Goal: Complete application form: Complete application form

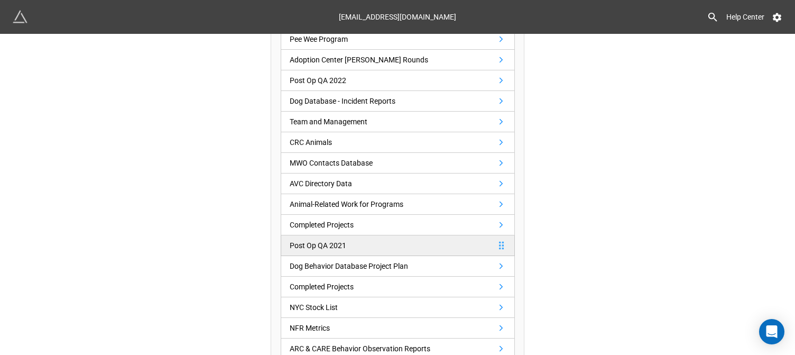
scroll to position [687, 0]
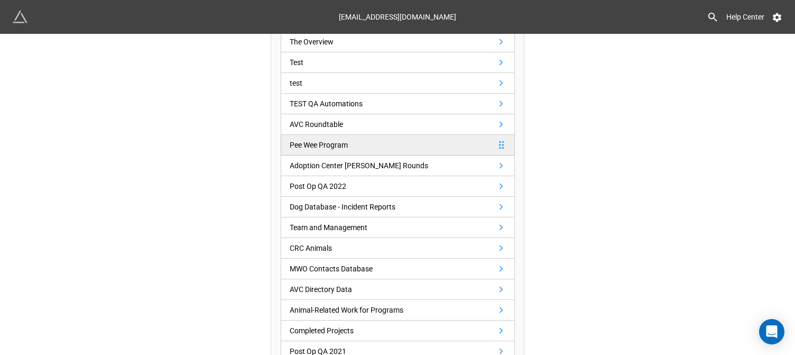
click at [366, 146] on link "Pee Wee Program" at bounding box center [398, 145] width 234 height 21
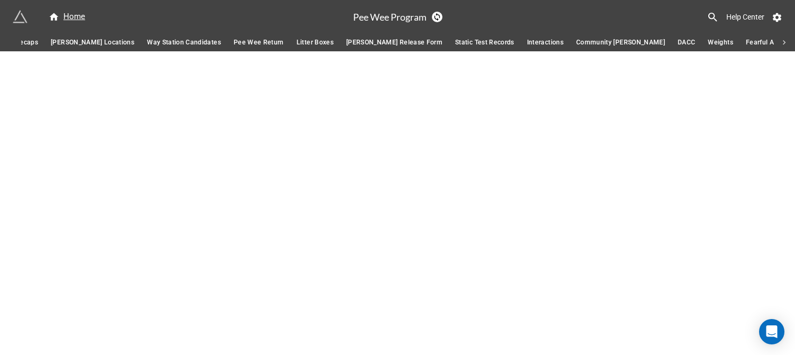
scroll to position [0, 1250]
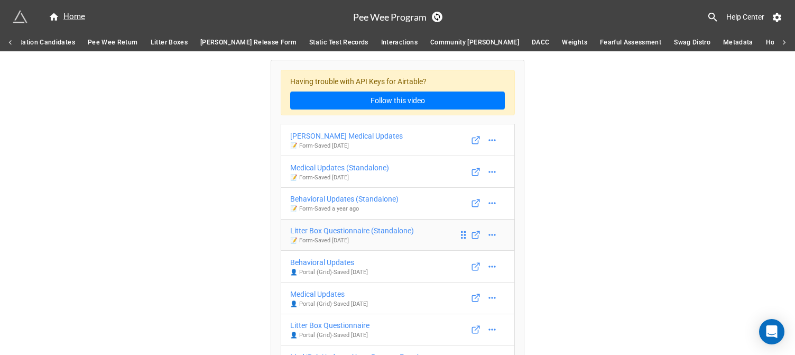
click at [362, 229] on div "Litter Box Questionnaire (Standalone)" at bounding box center [352, 231] width 124 height 12
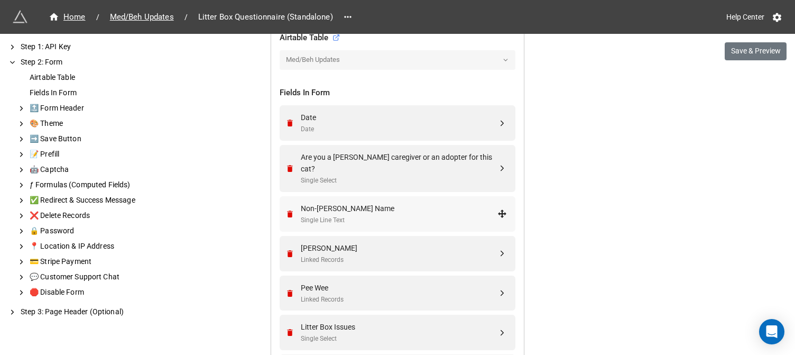
scroll to position [423, 0]
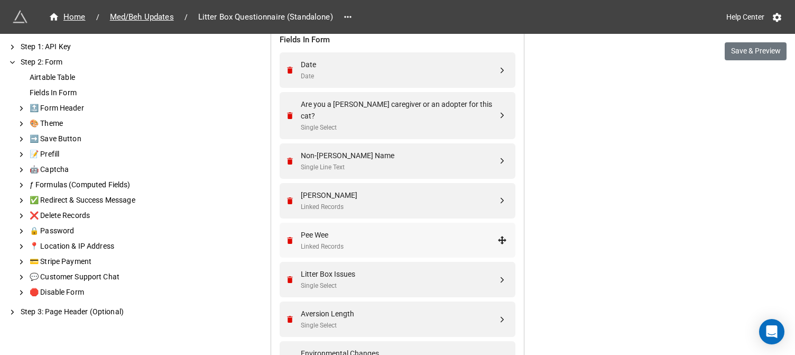
click at [404, 241] on div "Linked Records" at bounding box center [399, 246] width 197 height 10
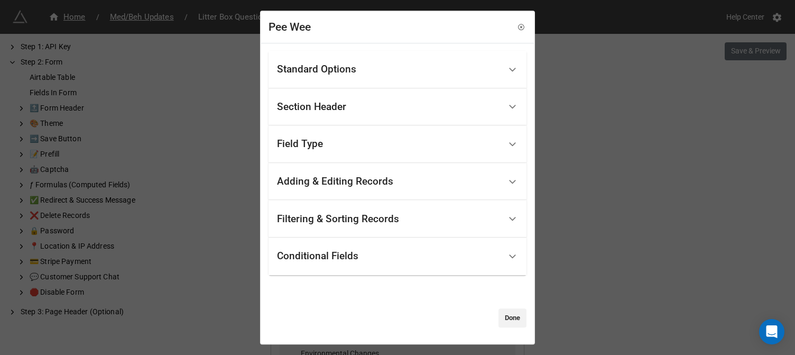
click at [366, 75] on div "Standard Options" at bounding box center [389, 69] width 224 height 25
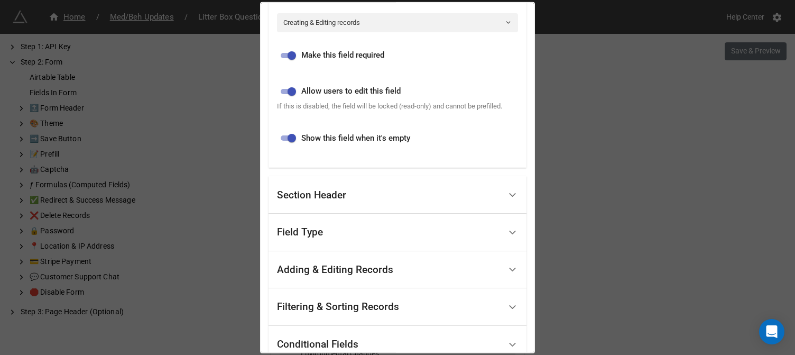
scroll to position [317, 0]
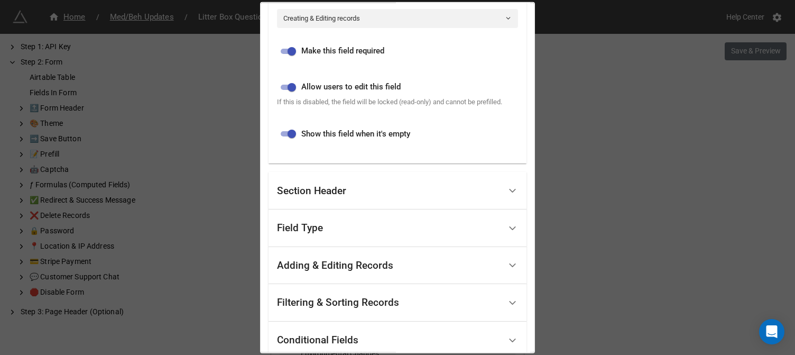
click at [363, 193] on div "Section Header" at bounding box center [389, 190] width 224 height 25
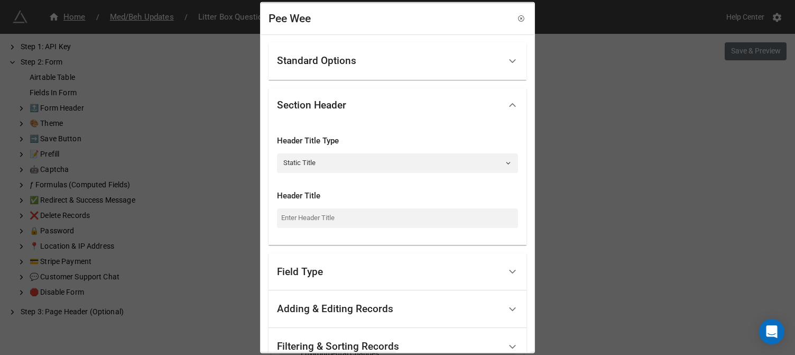
click at [353, 273] on div "Field Type" at bounding box center [389, 271] width 224 height 25
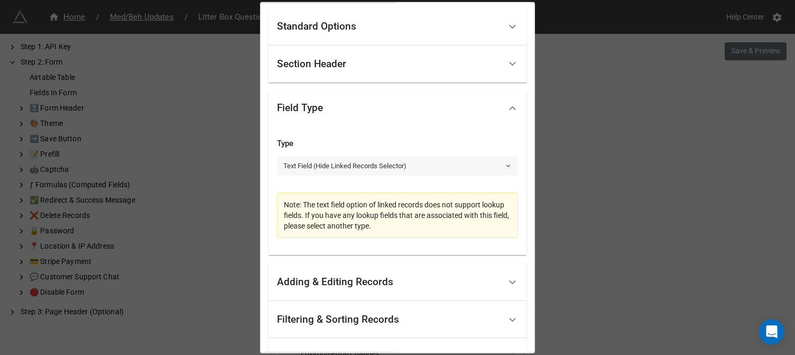
scroll to position [53, 0]
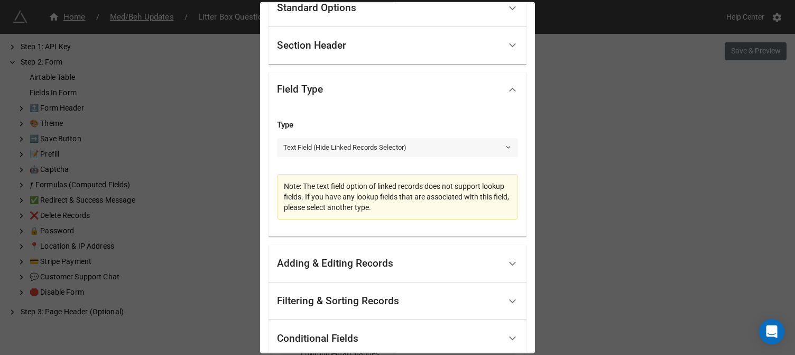
click at [363, 151] on link "Text Field (Hide Linked Records Selector)" at bounding box center [397, 147] width 241 height 19
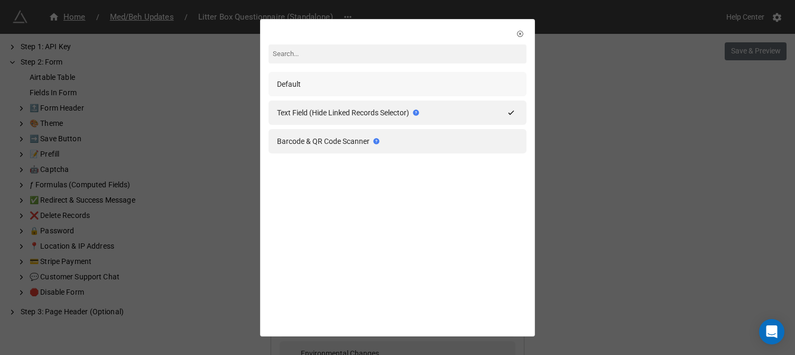
click at [419, 89] on div "Default" at bounding box center [397, 84] width 241 height 12
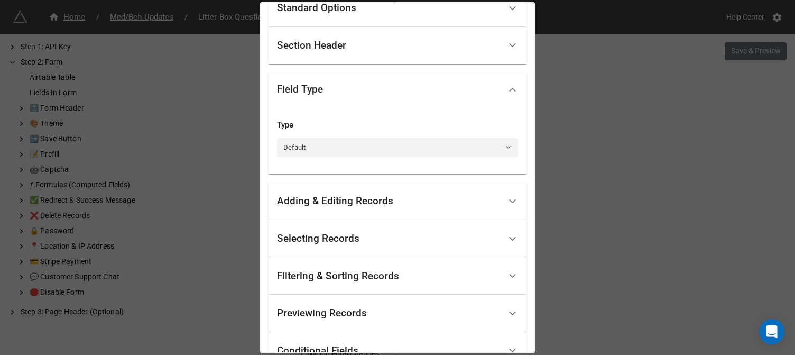
click at [597, 69] on div "Pee Wee Standard Options Title (Optional) Cat's Name Description (Optional) Nor…" at bounding box center [397, 177] width 795 height 355
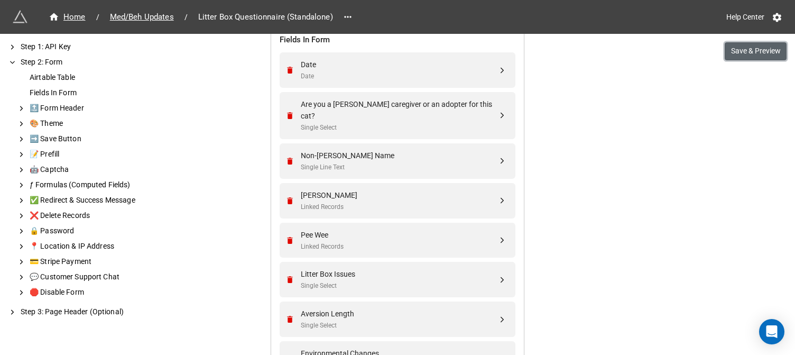
click at [737, 51] on button "Save & Preview" at bounding box center [755, 51] width 62 height 18
click at [360, 241] on div "Linked Records" at bounding box center [399, 246] width 197 height 10
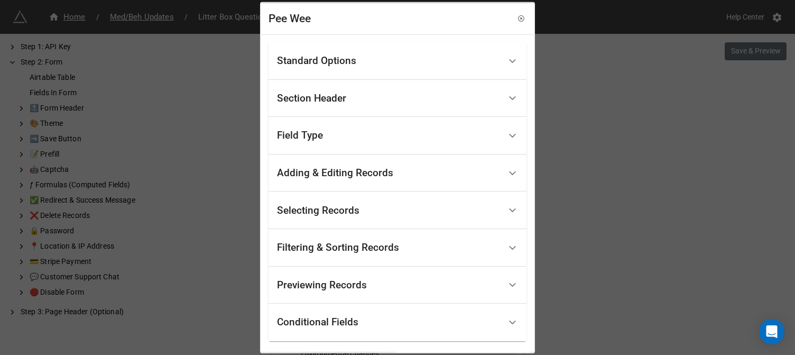
click at [389, 134] on div "Field Type" at bounding box center [389, 135] width 224 height 25
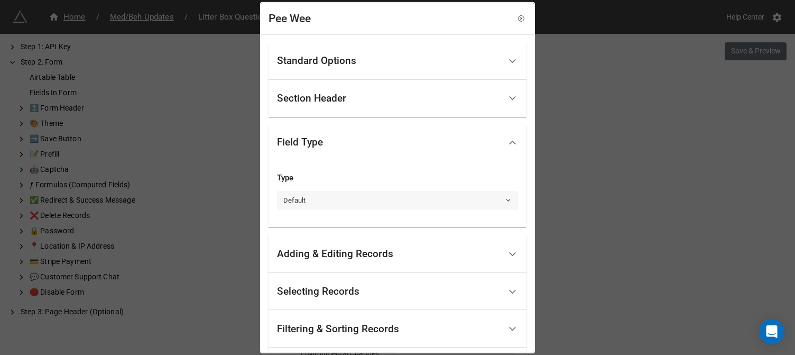
click at [371, 192] on link "Default" at bounding box center [397, 200] width 241 height 19
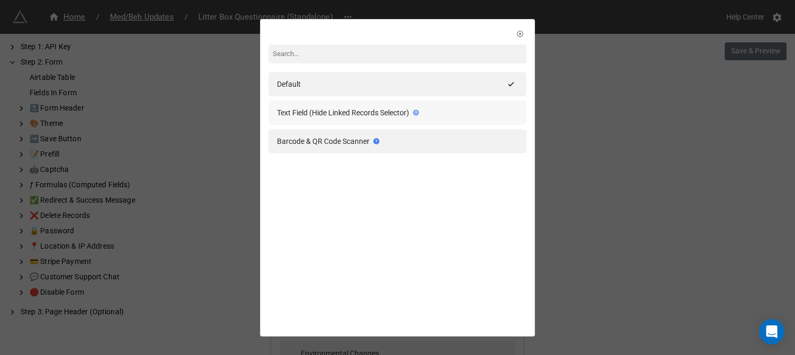
click at [412, 115] on icon at bounding box center [415, 112] width 7 height 7
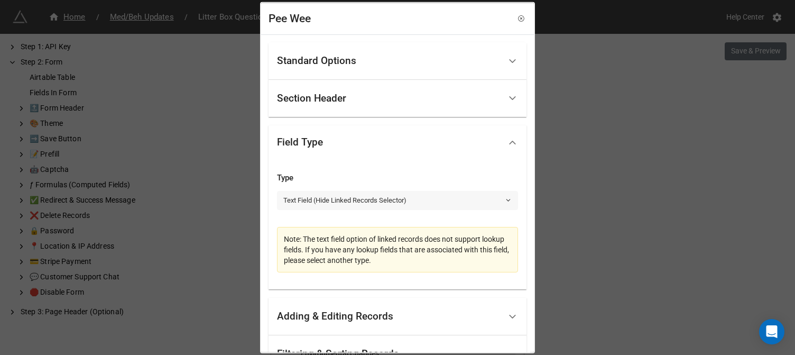
click at [421, 194] on link "Text Field (Hide Linked Records Selector)" at bounding box center [397, 200] width 241 height 19
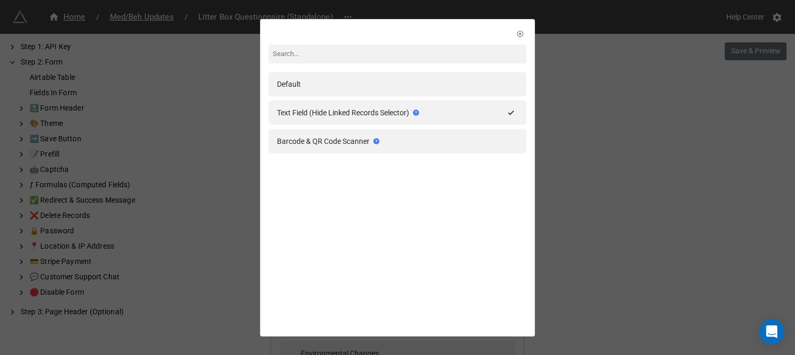
click at [415, 114] on icon at bounding box center [415, 112] width 7 height 7
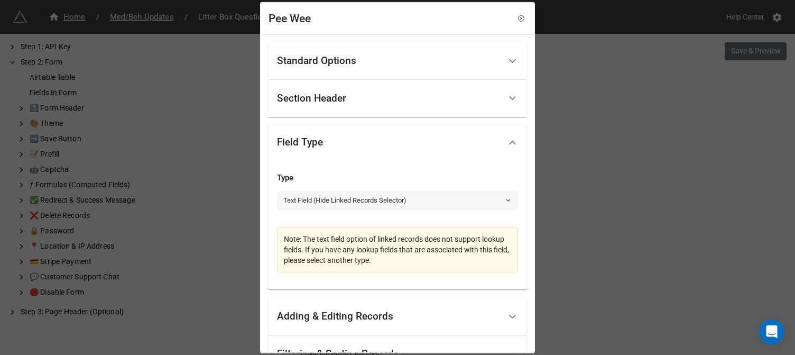
click at [380, 198] on link "Text Field (Hide Linked Records Selector)" at bounding box center [397, 200] width 241 height 19
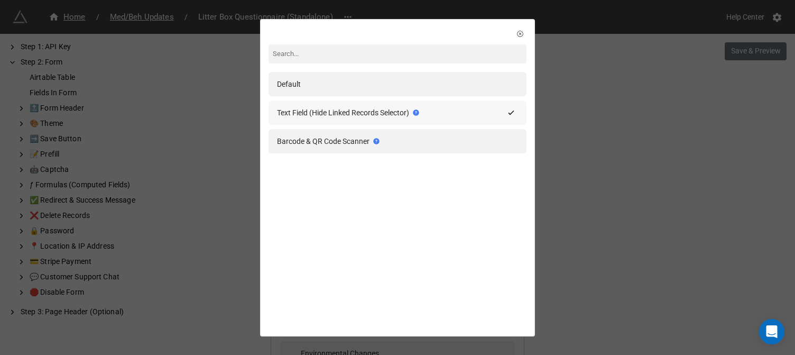
click at [356, 108] on div "Text Field (Hide Linked Records Selector)" at bounding box center [349, 113] width 145 height 12
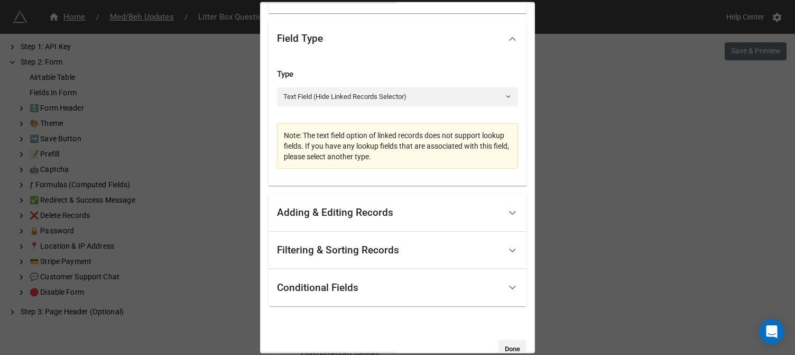
scroll to position [106, 0]
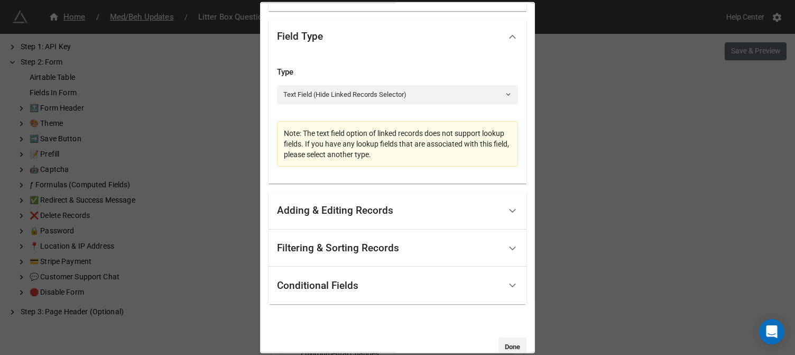
click at [412, 208] on div "Adding & Editing Records" at bounding box center [389, 210] width 224 height 25
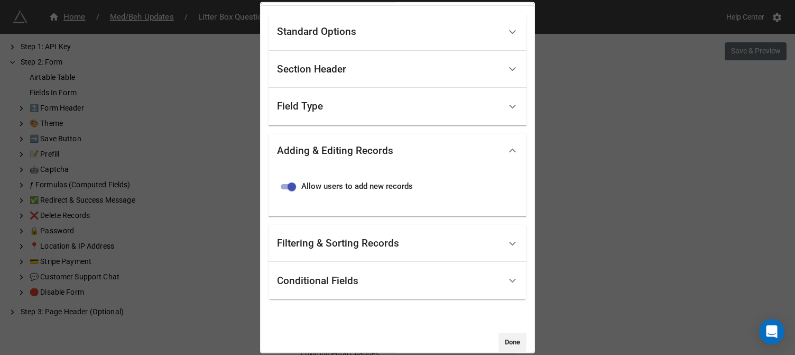
scroll to position [44, 0]
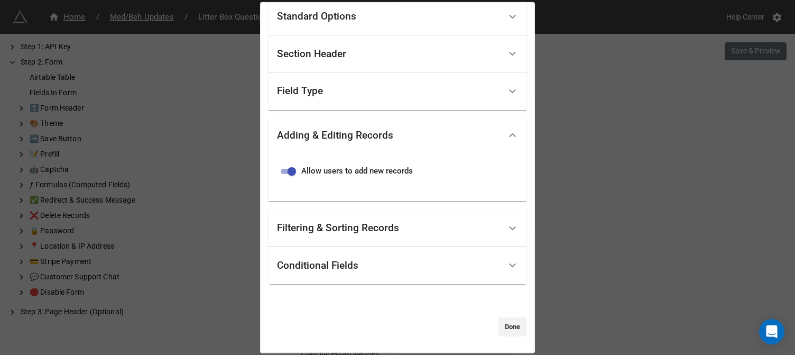
click at [374, 230] on div "Filtering & Sorting Records" at bounding box center [338, 227] width 122 height 11
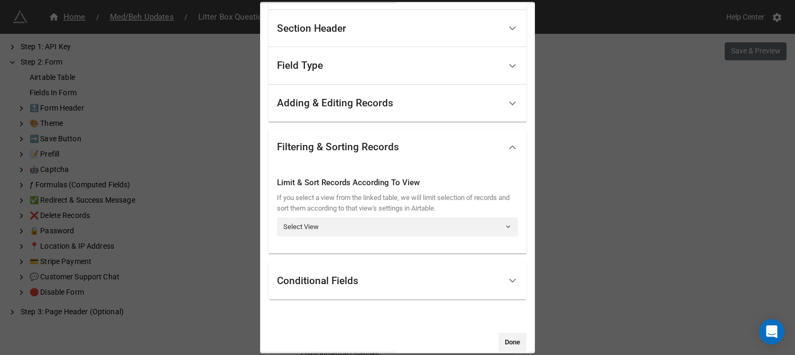
scroll to position [85, 0]
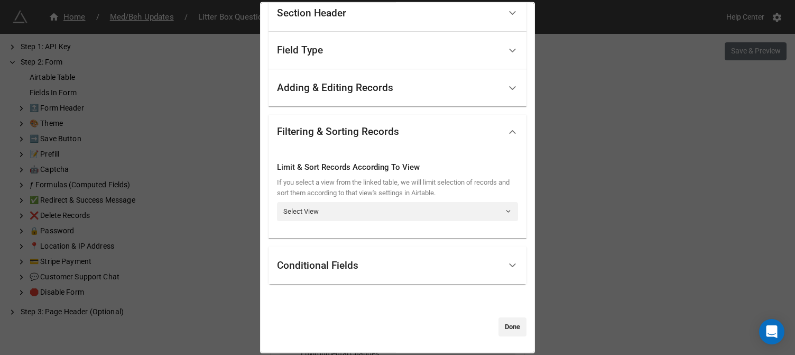
click at [386, 258] on div "Conditional Fields" at bounding box center [389, 265] width 224 height 25
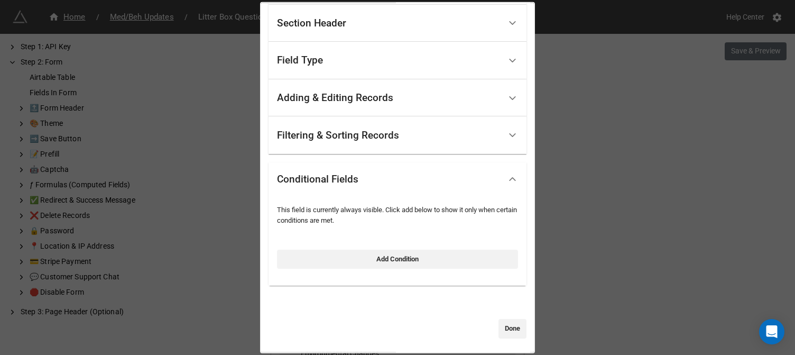
scroll to position [77, 0]
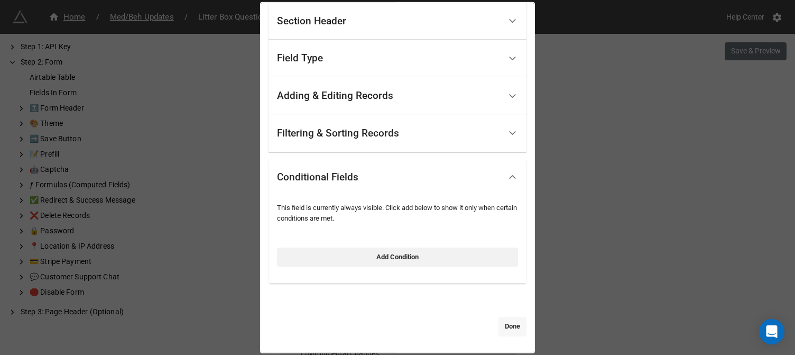
click at [513, 325] on link "Done" at bounding box center [512, 326] width 28 height 19
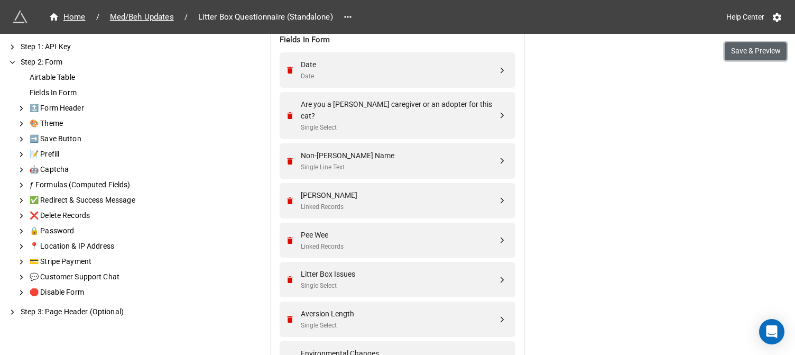
click at [747, 50] on button "Save & Preview" at bounding box center [755, 51] width 62 height 18
click at [454, 189] on div "Foster" at bounding box center [399, 195] width 197 height 12
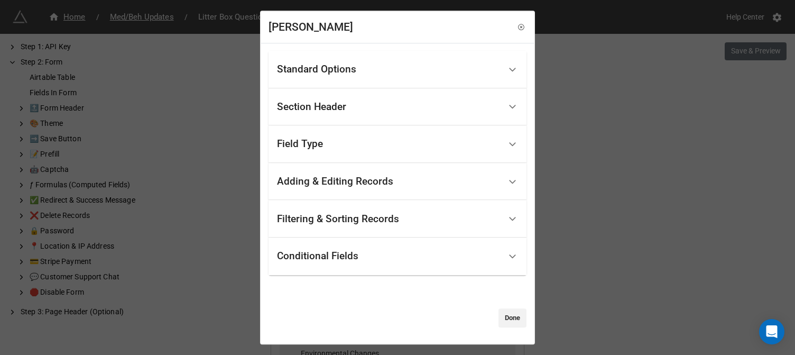
click at [401, 170] on div "Adding & Editing Records" at bounding box center [389, 181] width 224 height 25
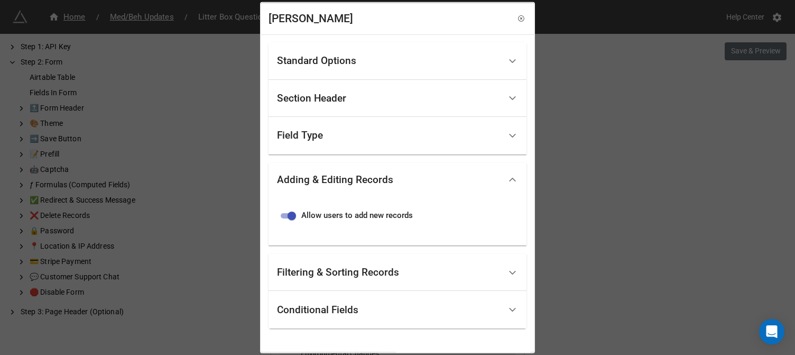
click at [395, 60] on div "Standard Options" at bounding box center [389, 61] width 224 height 25
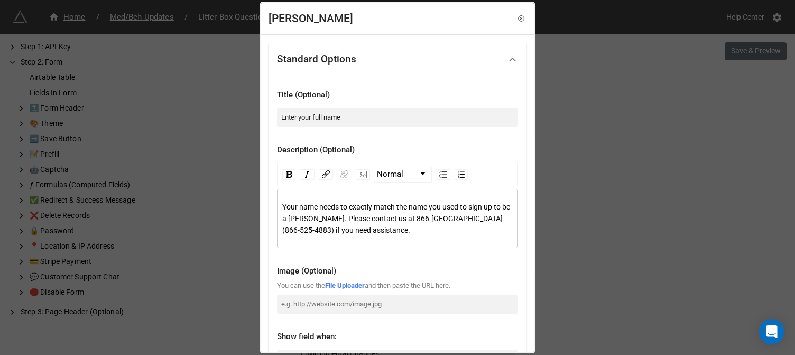
click at [395, 62] on div "Standard Options" at bounding box center [389, 59] width 224 height 25
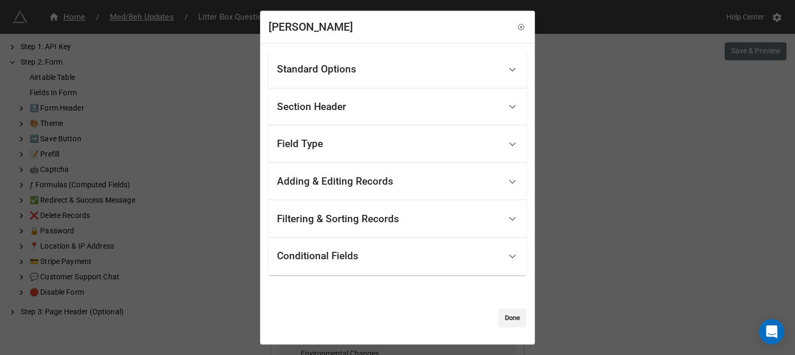
click at [392, 109] on div "Section Header" at bounding box center [389, 107] width 224 height 25
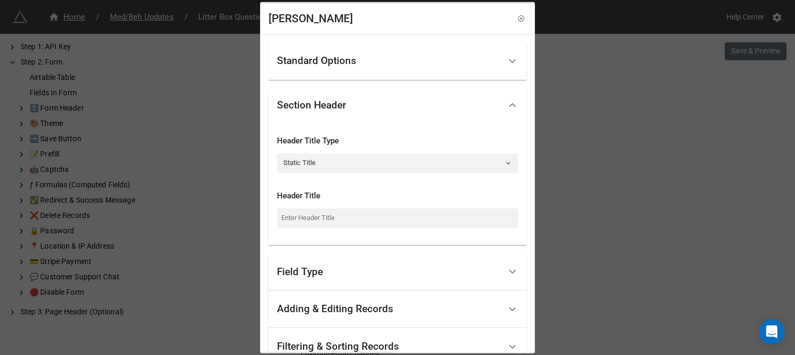
click at [392, 110] on div "Section Header" at bounding box center [389, 104] width 224 height 25
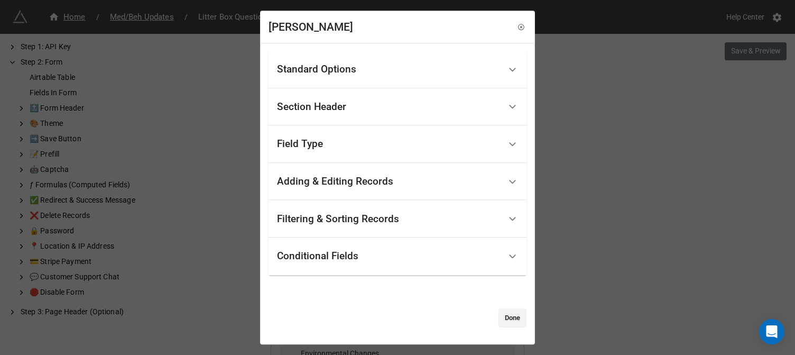
click at [391, 161] on div "Field Type" at bounding box center [397, 144] width 258 height 38
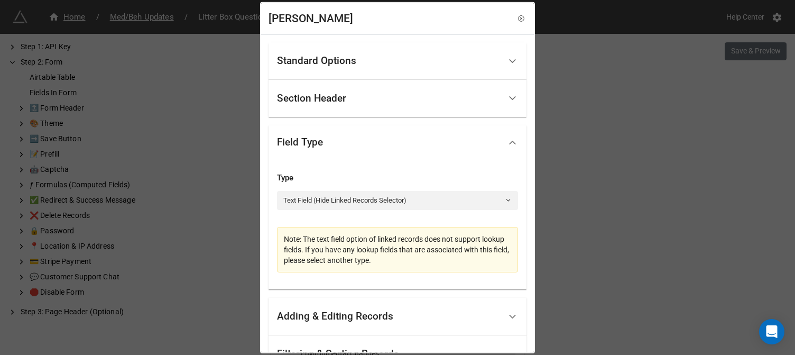
click at [376, 146] on div "Field Type" at bounding box center [389, 142] width 224 height 25
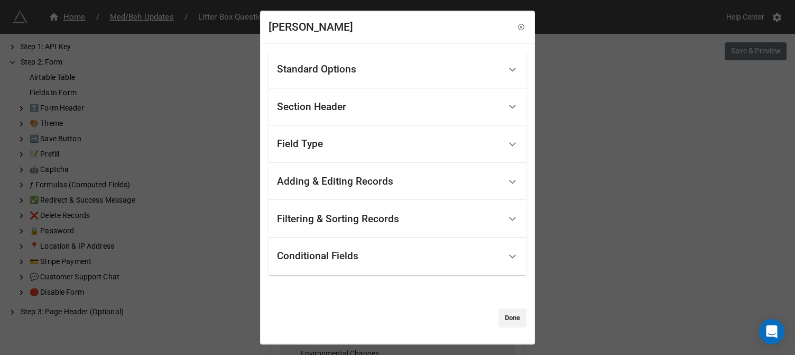
click at [517, 29] on icon at bounding box center [520, 27] width 7 height 7
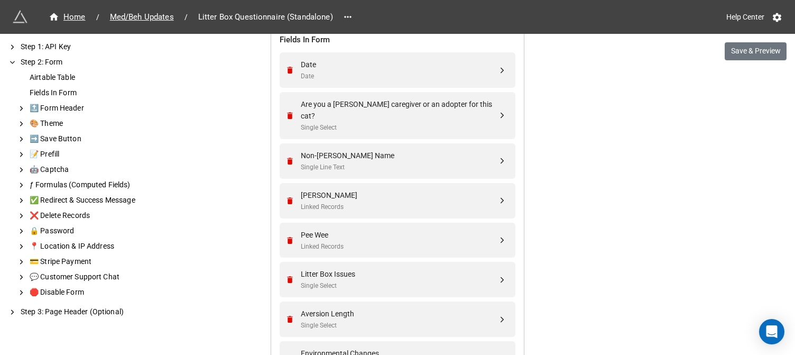
click at [364, 241] on div "Linked Records" at bounding box center [399, 246] width 197 height 10
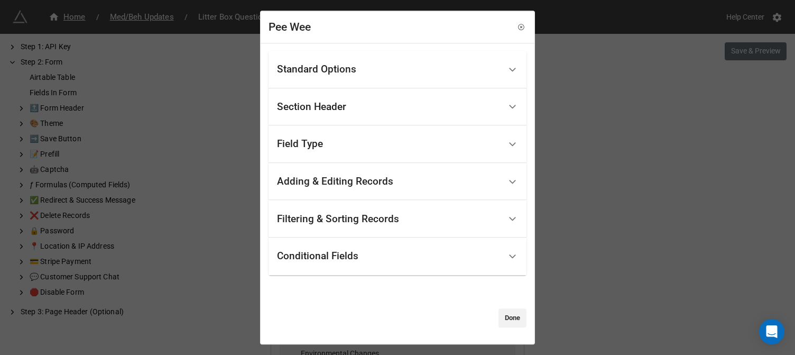
click at [374, 174] on div "Adding & Editing Records" at bounding box center [389, 181] width 224 height 25
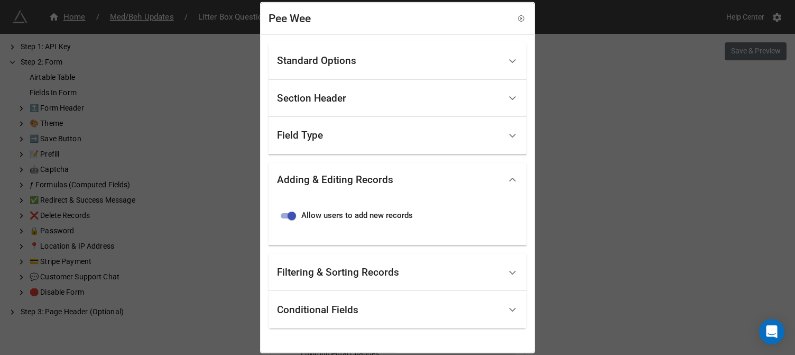
click at [369, 131] on div "Field Type" at bounding box center [389, 135] width 224 height 25
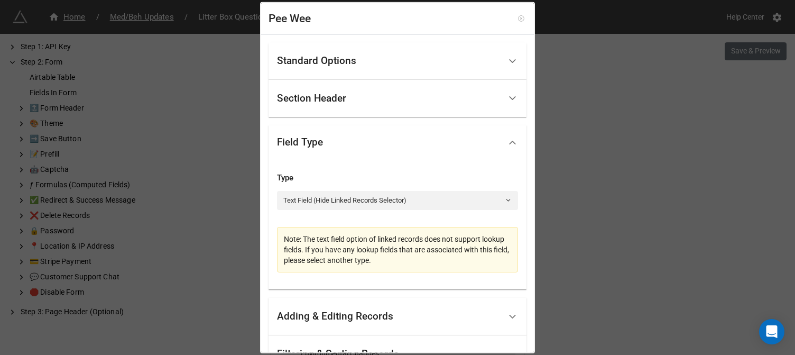
click at [520, 19] on icon at bounding box center [521, 18] width 2 height 2
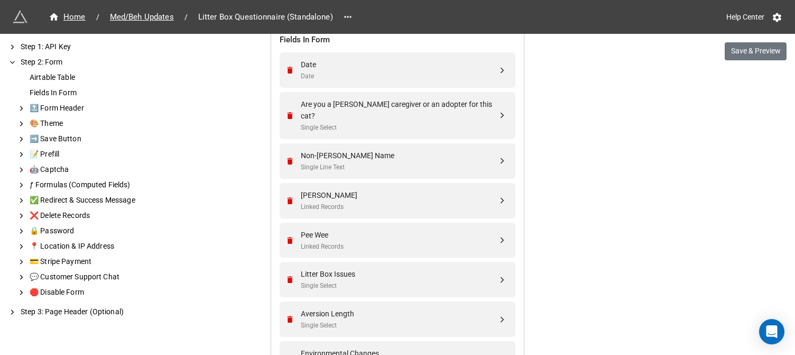
click at [740, 50] on button "Save & Preview" at bounding box center [755, 51] width 62 height 18
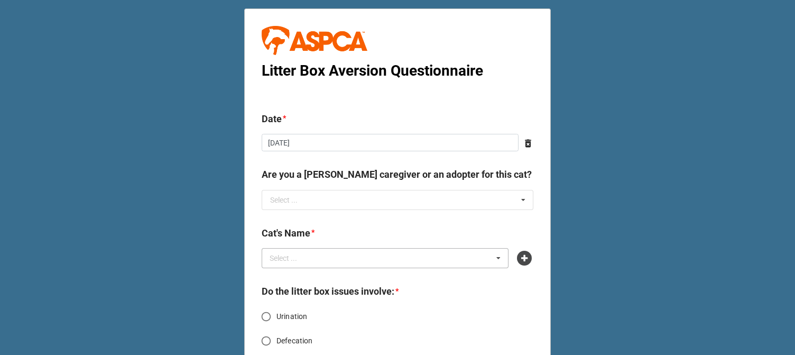
click at [352, 255] on div "Select ... No results found." at bounding box center [385, 258] width 247 height 20
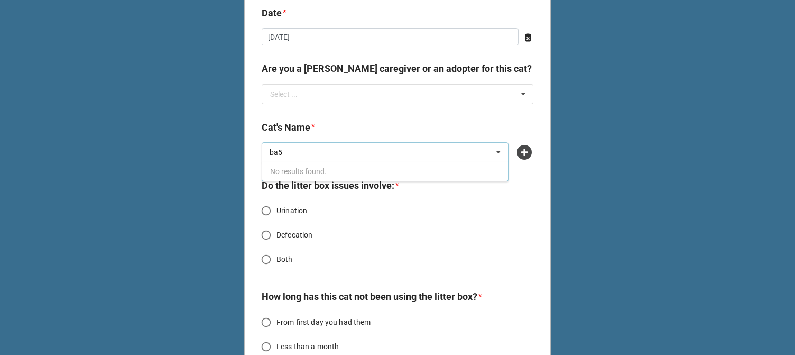
click at [366, 153] on div "ba5 ba5 Select ... No results found." at bounding box center [385, 152] width 247 height 20
type input "b"
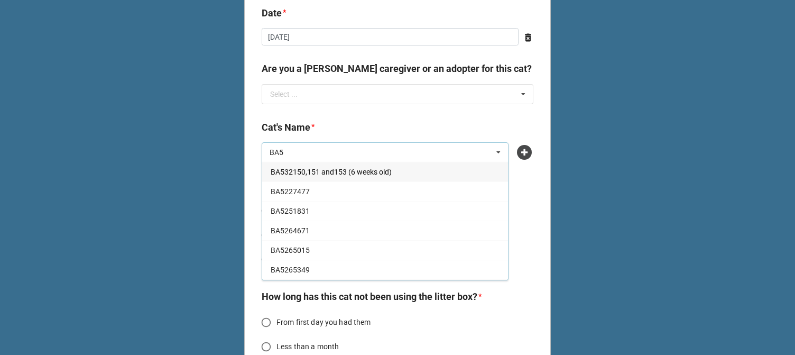
type input "BA5"
click at [361, 125] on b "Cat's Name *" at bounding box center [398, 129] width 272 height 18
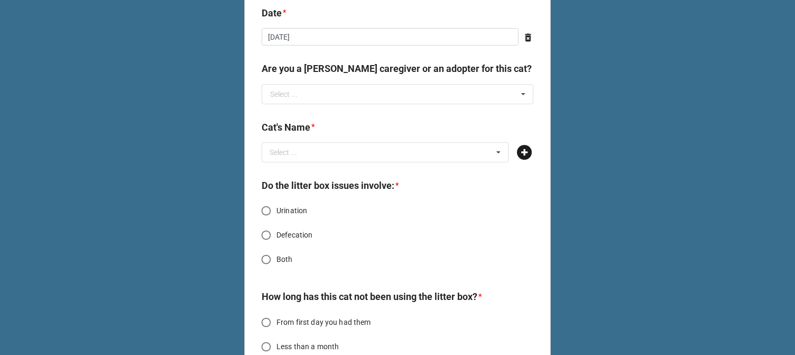
click at [523, 152] on icon at bounding box center [524, 152] width 15 height 15
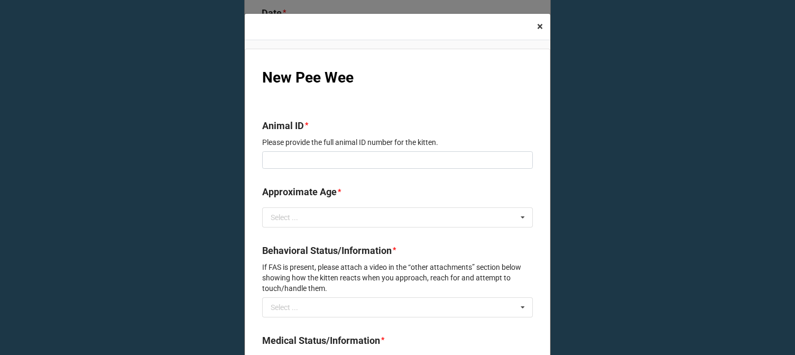
click at [537, 29] on span "×" at bounding box center [540, 26] width 6 height 13
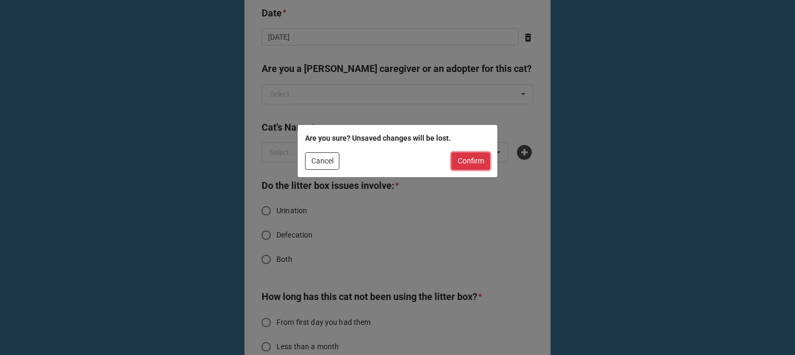
click at [461, 159] on button "Confirm" at bounding box center [470, 161] width 39 height 18
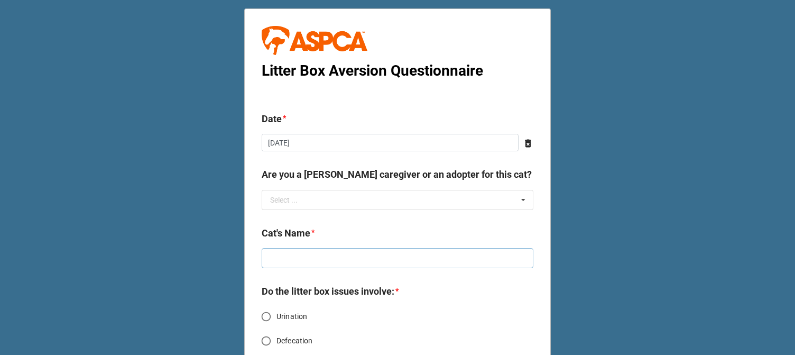
click at [366, 264] on input "text" at bounding box center [398, 258] width 272 height 20
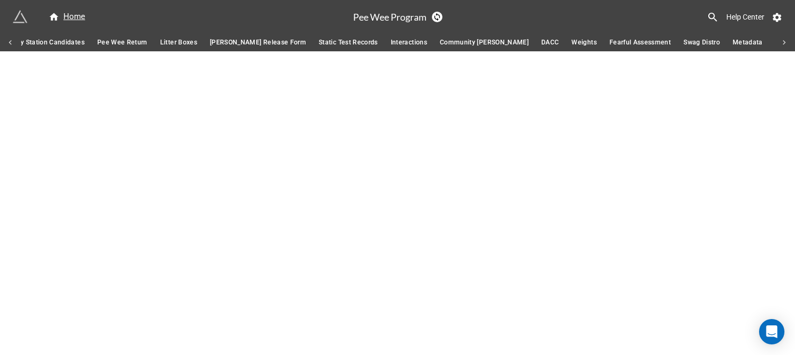
scroll to position [0, 1250]
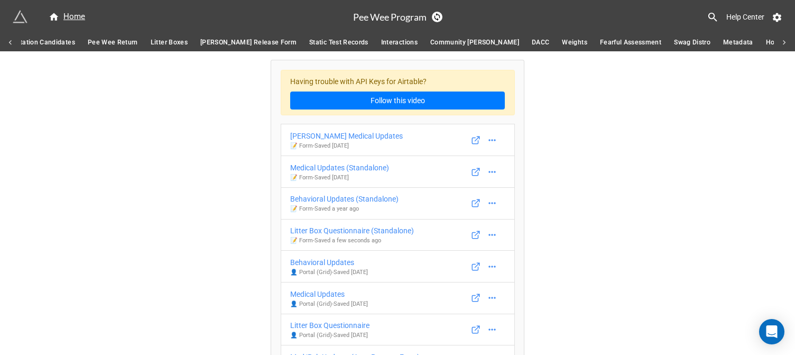
click at [10, 40] on icon at bounding box center [11, 43] width 10 height 10
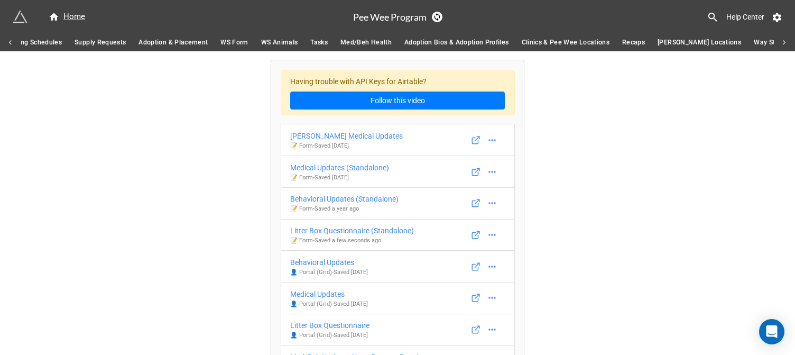
click at [8, 46] on icon at bounding box center [11, 43] width 10 height 10
click at [175, 47] on span "Pee Wees" at bounding box center [190, 42] width 31 height 11
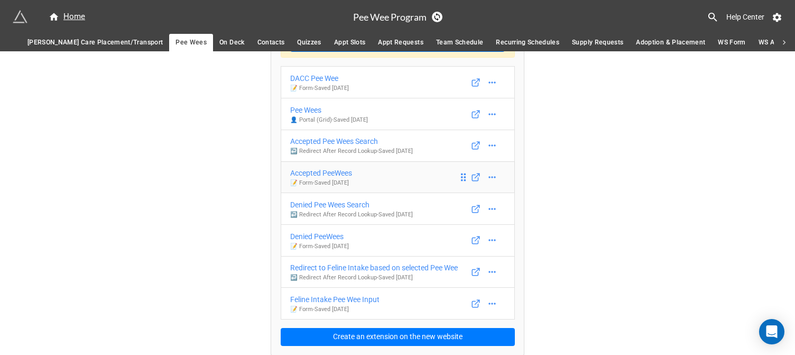
scroll to position [58, 0]
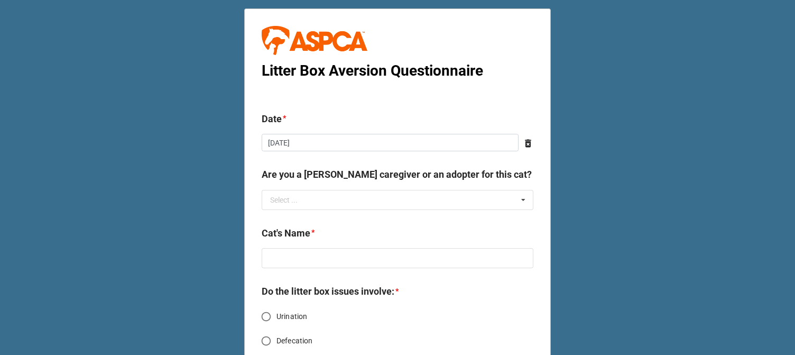
click at [370, 226] on b "Cat's Name *" at bounding box center [398, 235] width 272 height 18
click at [366, 261] on input "text" at bounding box center [398, 258] width 272 height 20
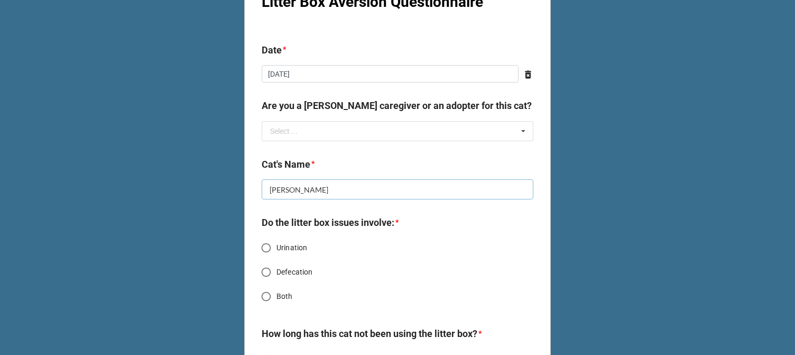
scroll to position [211, 0]
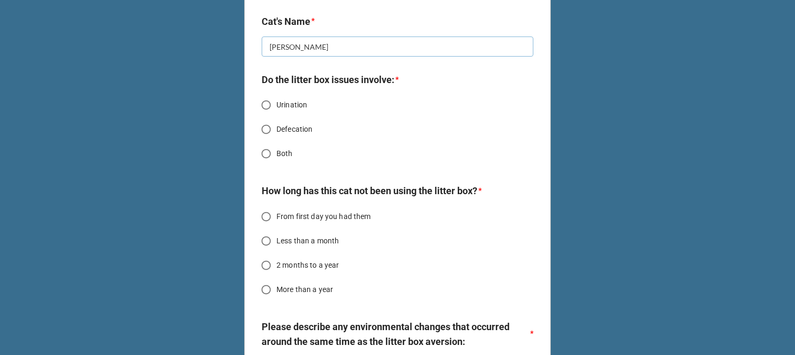
type input "[PERSON_NAME]"
click at [263, 103] on input "Urination" at bounding box center [266, 105] width 21 height 21
radio input "true"
click at [266, 241] on input "Less than a month" at bounding box center [266, 240] width 21 height 21
radio input "true"
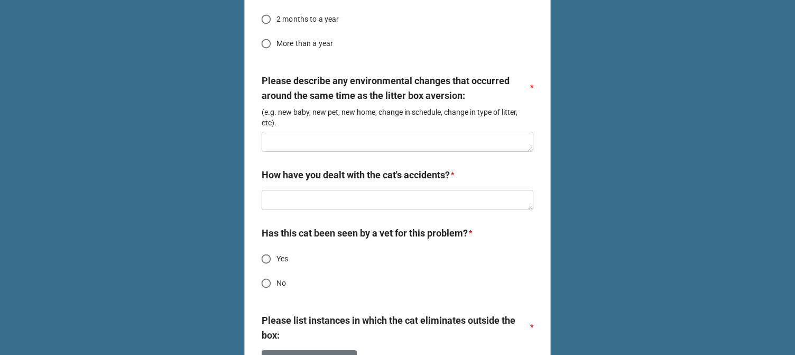
scroll to position [476, 0]
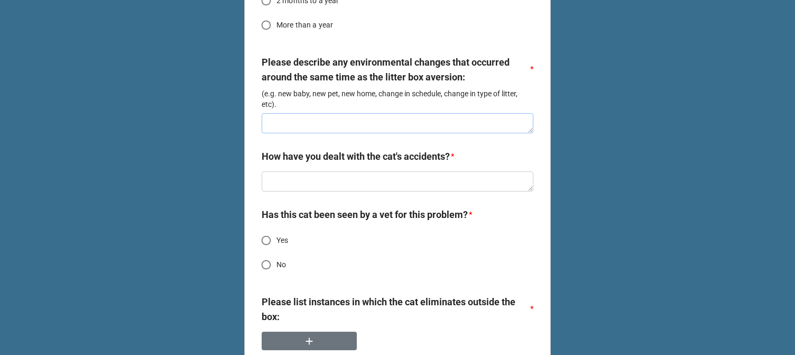
click at [325, 122] on textarea at bounding box center [398, 123] width 272 height 20
type textarea "x"
type textarea "T"
type textarea "x"
type textarea "Te"
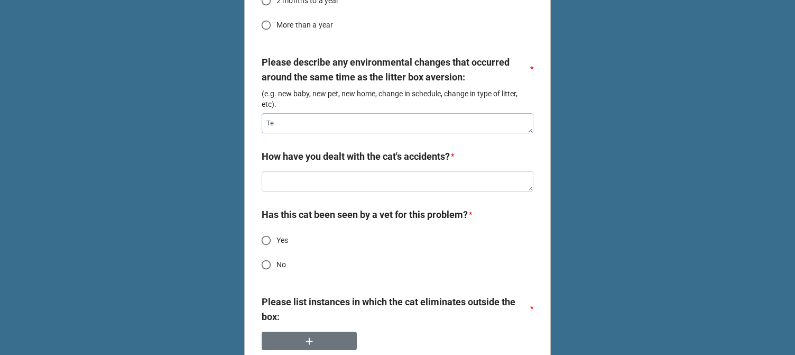
type textarea "x"
type textarea "Tes"
type textarea "x"
type textarea "Test"
type textarea "x"
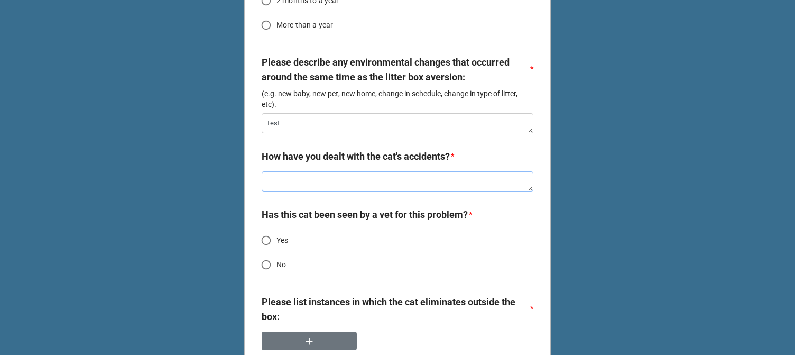
type textarea "T"
type textarea "x"
type textarea "Te"
type textarea "x"
type textarea "Tes"
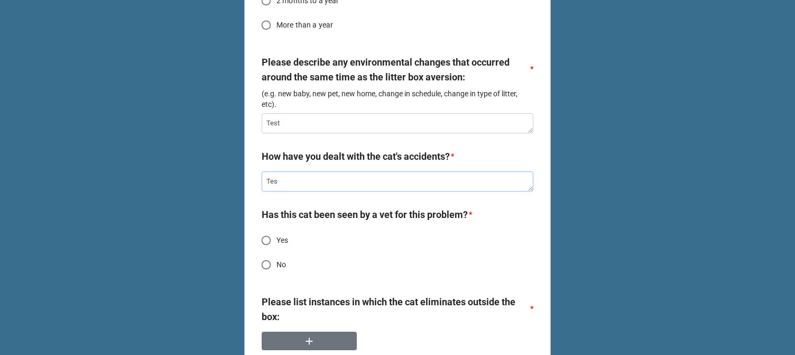
type textarea "x"
type textarea "Test"
click at [269, 262] on input "No" at bounding box center [266, 264] width 21 height 21
radio input "true"
type textarea "x"
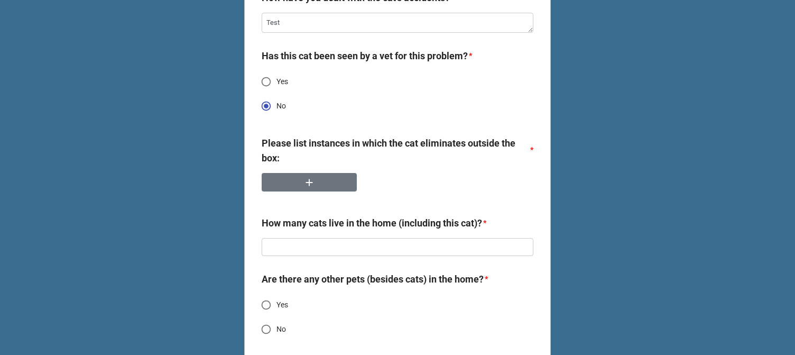
scroll to position [687, 0]
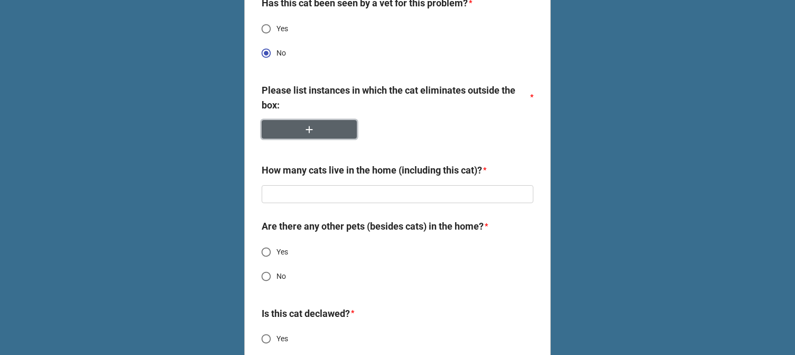
click at [327, 132] on button "button" at bounding box center [309, 129] width 95 height 18
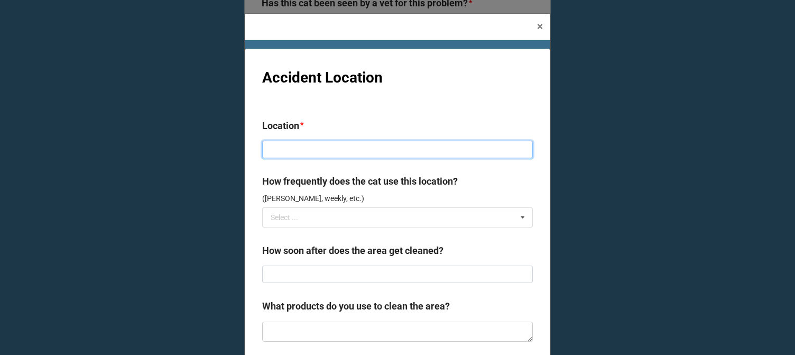
click at [423, 145] on input at bounding box center [397, 150] width 271 height 18
type input "Test"
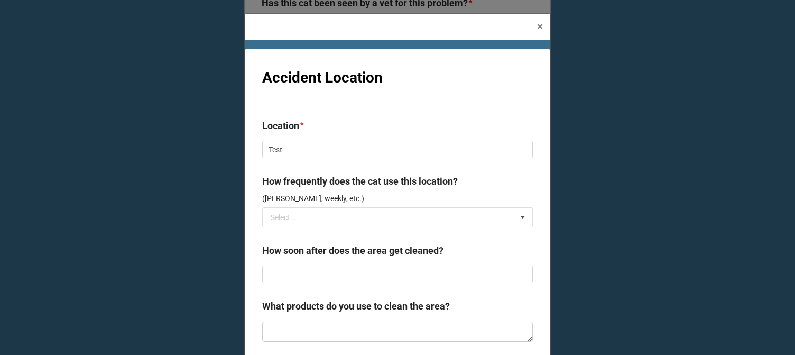
click at [516, 112] on div "Accident Location Location * Test How frequently does the cat use this location…" at bounding box center [397, 321] width 305 height 545
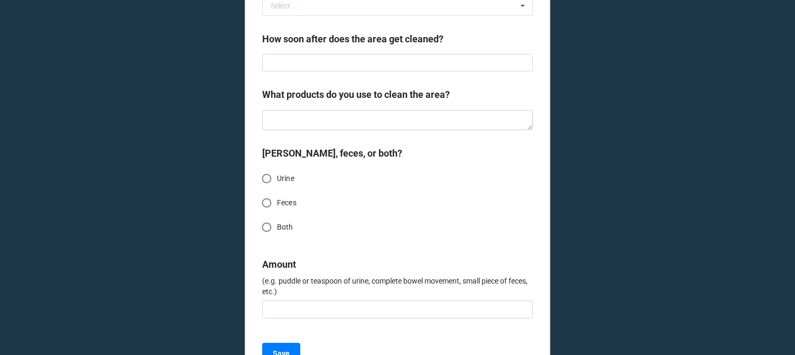
scroll to position [317, 0]
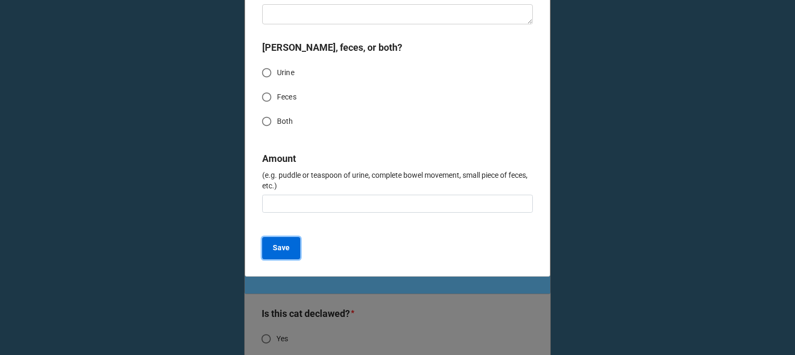
click at [277, 253] on b "Save" at bounding box center [281, 247] width 17 height 11
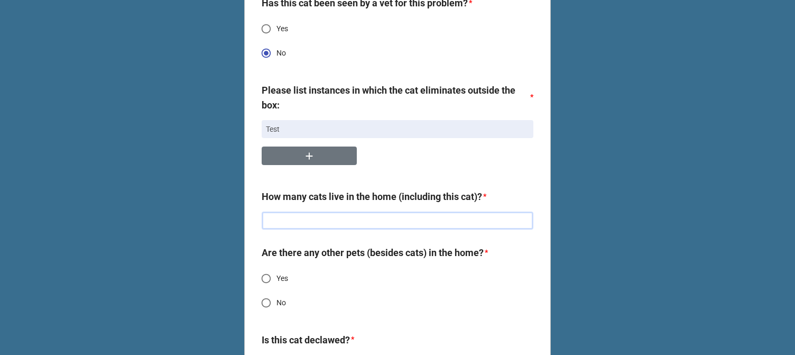
click at [331, 225] on input "text" at bounding box center [398, 220] width 272 height 18
type textarea "x"
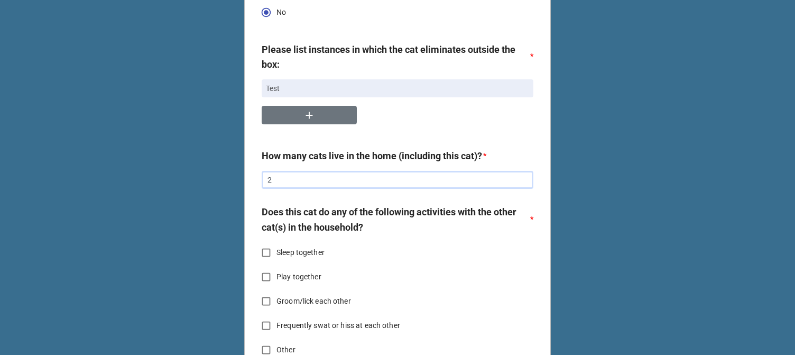
scroll to position [845, 0]
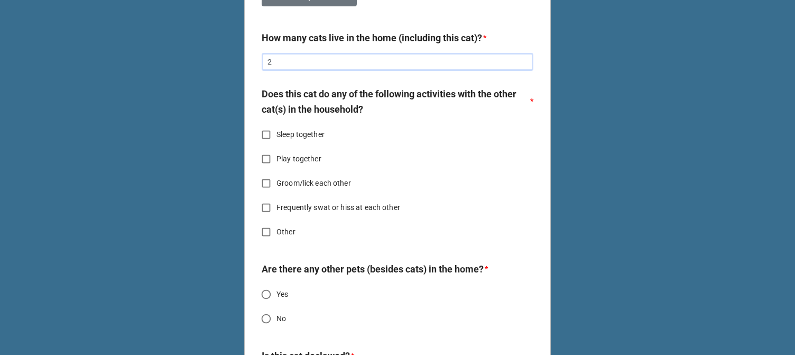
type input "2"
click at [264, 135] on input "Sleep together" at bounding box center [266, 134] width 21 height 21
checkbox input "true"
type textarea "x"
click at [264, 155] on input "Play together" at bounding box center [266, 158] width 21 height 21
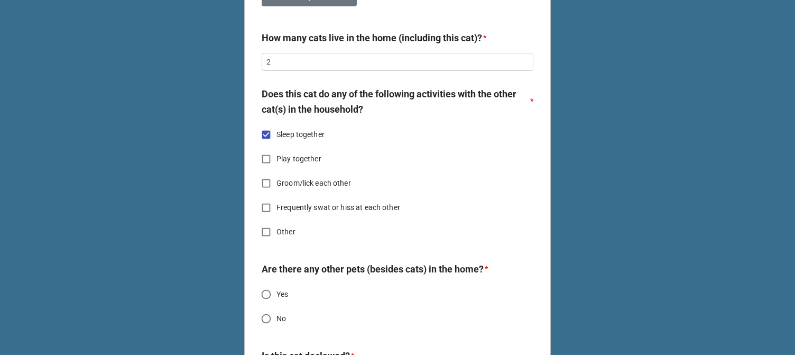
checkbox input "true"
type textarea "x"
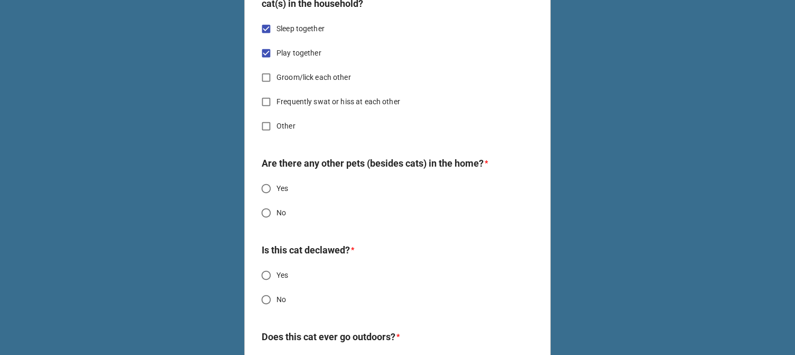
scroll to position [1004, 0]
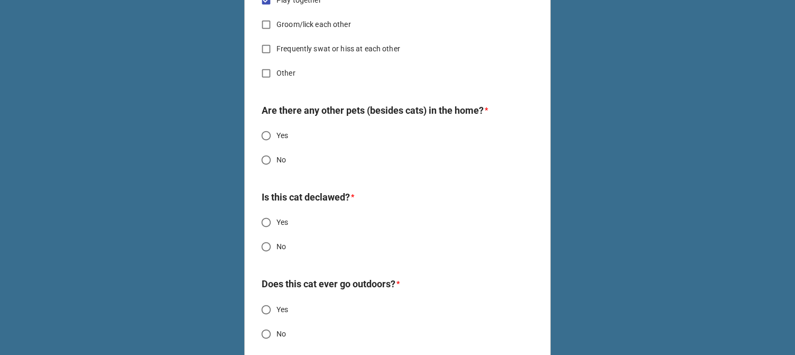
click at [280, 158] on span "No" at bounding box center [281, 159] width 10 height 11
click at [276, 158] on input "No" at bounding box center [266, 160] width 21 height 21
radio input "true"
type textarea "x"
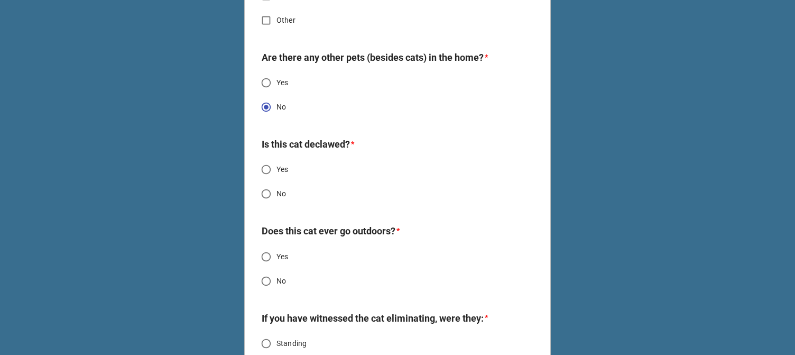
click at [277, 193] on span "No" at bounding box center [281, 193] width 10 height 11
click at [276, 193] on input "No" at bounding box center [266, 193] width 21 height 21
radio input "true"
type textarea "x"
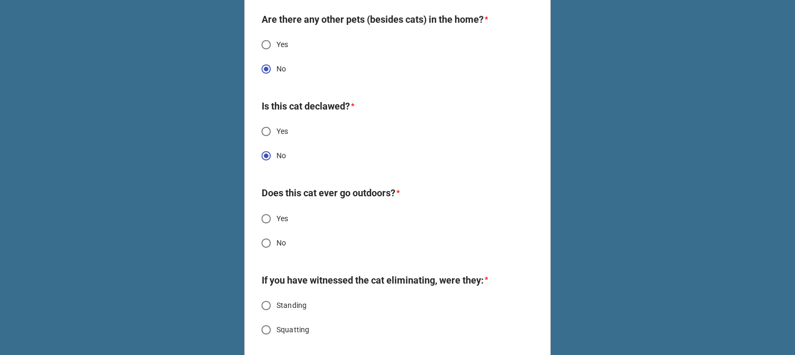
scroll to position [1163, 0]
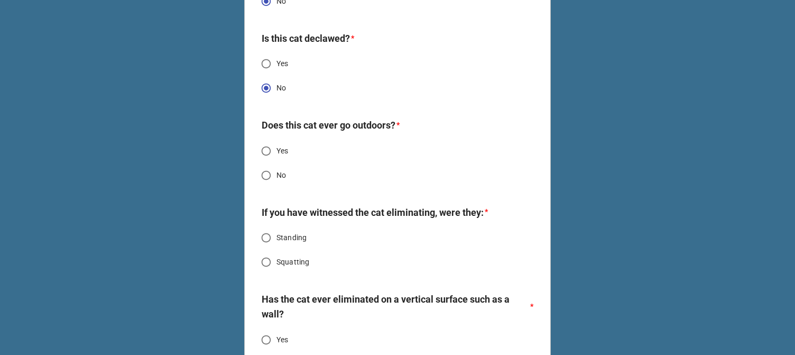
click at [272, 176] on input "No" at bounding box center [266, 175] width 21 height 21
radio input "true"
type textarea "x"
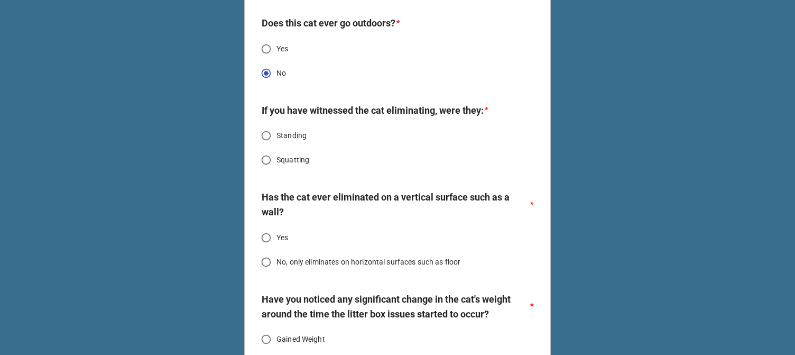
scroll to position [1268, 0]
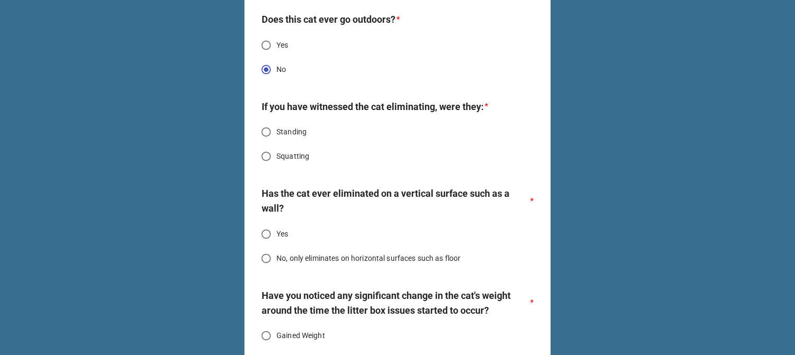
click at [277, 135] on span "Standing" at bounding box center [291, 131] width 30 height 11
click at [276, 135] on input "Standing" at bounding box center [266, 132] width 21 height 21
radio input "true"
type textarea "x"
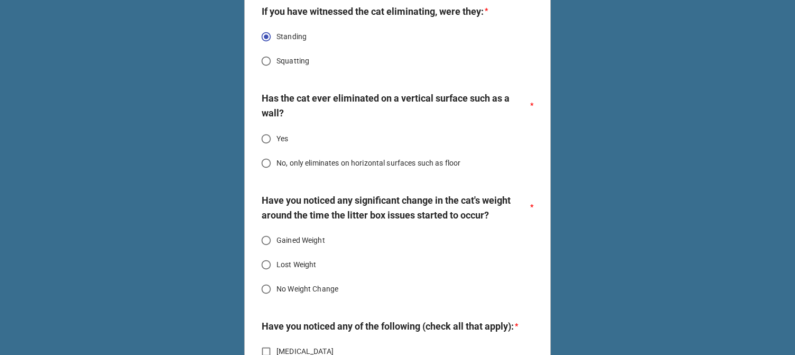
scroll to position [1374, 0]
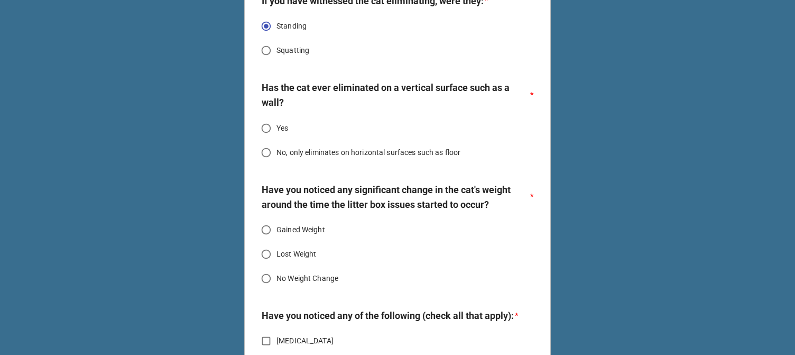
click at [277, 128] on span "Yes" at bounding box center [282, 128] width 12 height 11
click at [276, 128] on input "Yes" at bounding box center [266, 128] width 21 height 21
radio input "true"
type textarea "x"
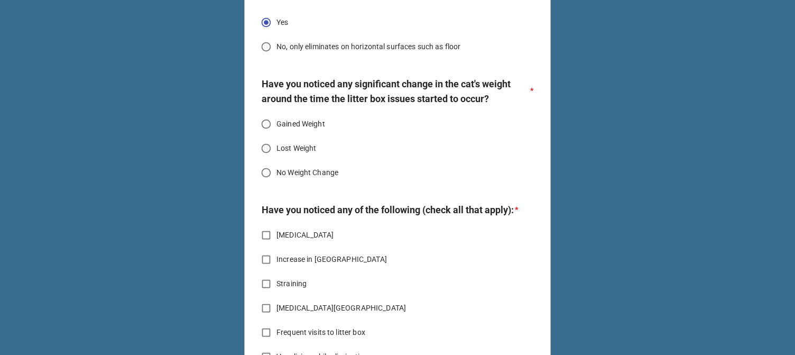
click at [285, 169] on span "No Weight Change" at bounding box center [307, 172] width 62 height 11
click at [276, 169] on input "No Weight Change" at bounding box center [266, 172] width 21 height 21
radio input "true"
type textarea "x"
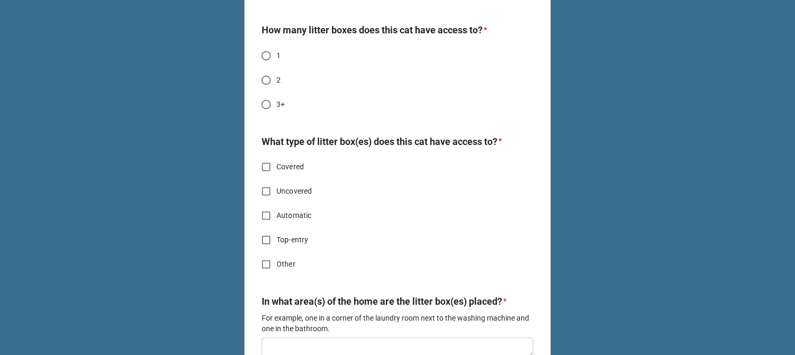
scroll to position [1902, 0]
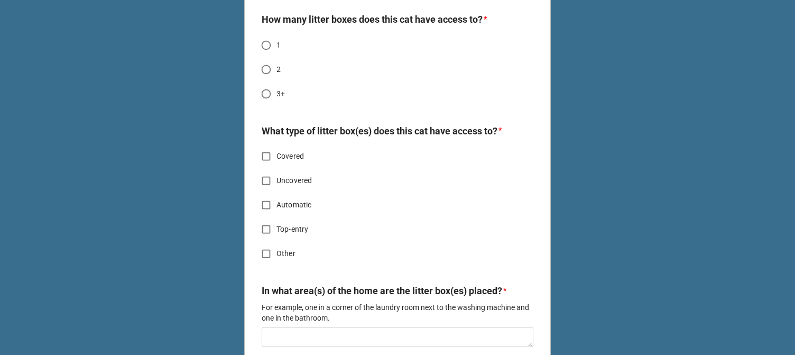
click at [276, 75] on span "2" at bounding box center [278, 69] width 4 height 11
click at [274, 80] on input "2" at bounding box center [266, 69] width 21 height 21
radio input "true"
type textarea "x"
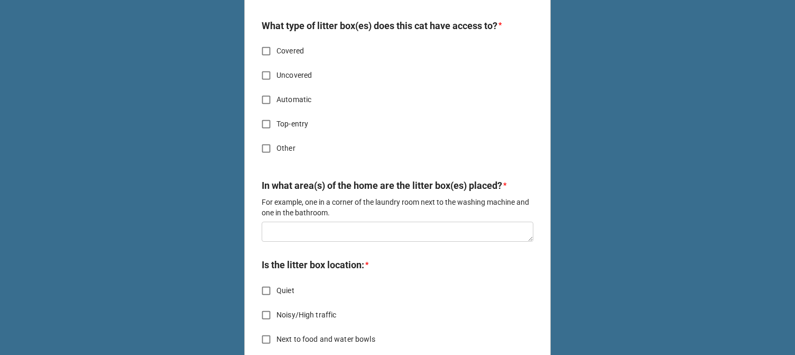
scroll to position [2008, 0]
click at [278, 80] on span "Uncovered" at bounding box center [293, 74] width 35 height 11
click at [276, 85] on input "Uncovered" at bounding box center [266, 74] width 21 height 21
checkbox input "true"
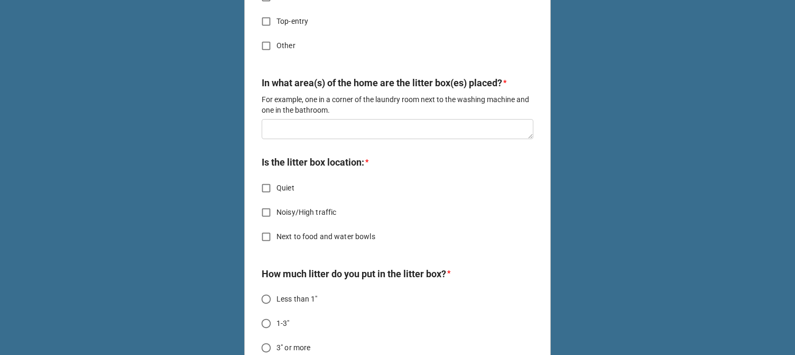
scroll to position [2114, 0]
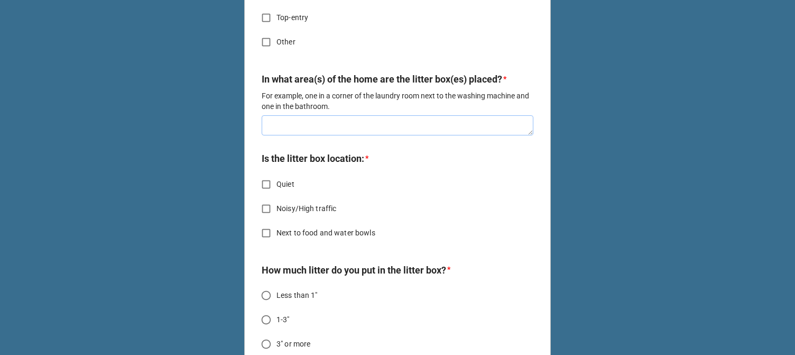
click at [309, 135] on textarea at bounding box center [398, 125] width 272 height 20
type textarea "x"
type textarea "T"
type textarea "x"
type textarea "Te"
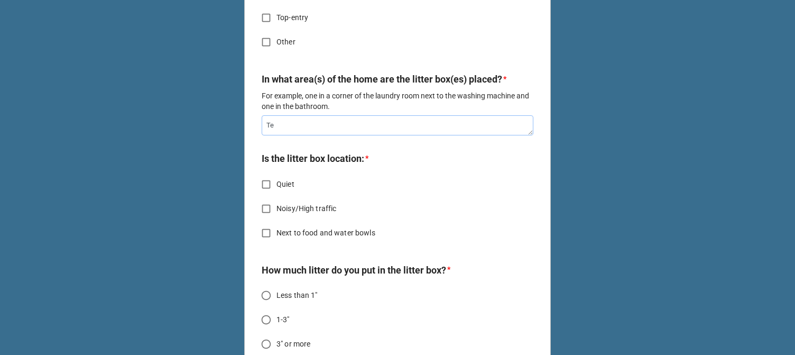
type textarea "x"
type textarea "Tes"
type textarea "x"
type textarea "Test"
click at [289, 190] on span "Quiet" at bounding box center [285, 184] width 18 height 11
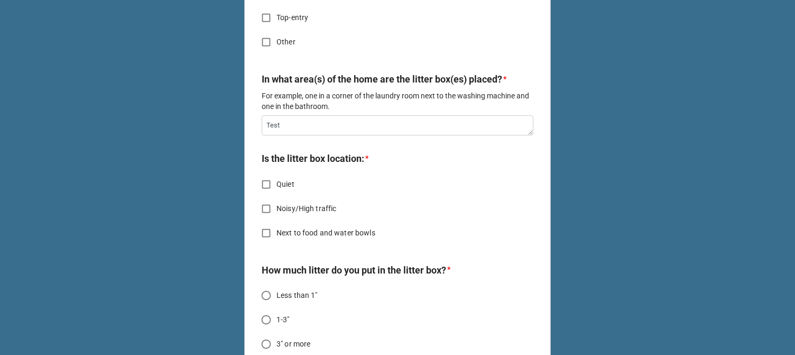
click at [276, 194] on input "Quiet" at bounding box center [266, 184] width 21 height 21
checkbox input "true"
type textarea "x"
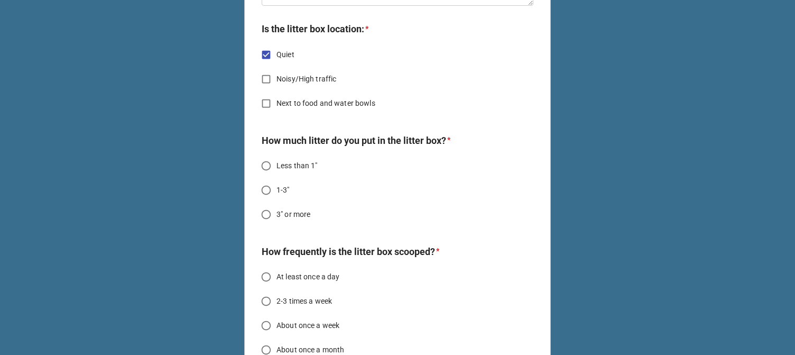
scroll to position [2272, 0]
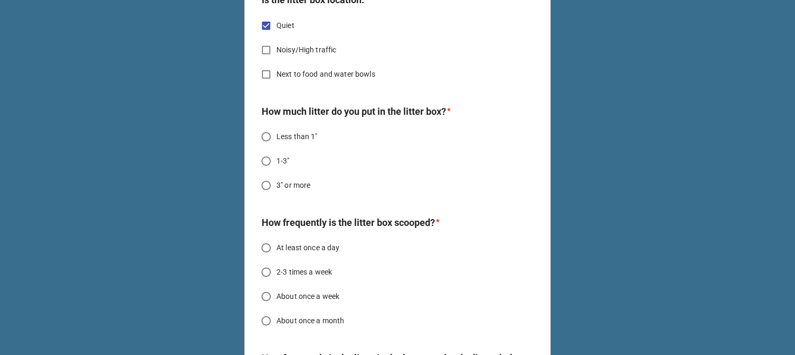
click at [283, 166] on span "1-3"" at bounding box center [282, 160] width 13 height 11
click at [276, 171] on input "1-3"" at bounding box center [266, 161] width 21 height 21
radio input "true"
type textarea "x"
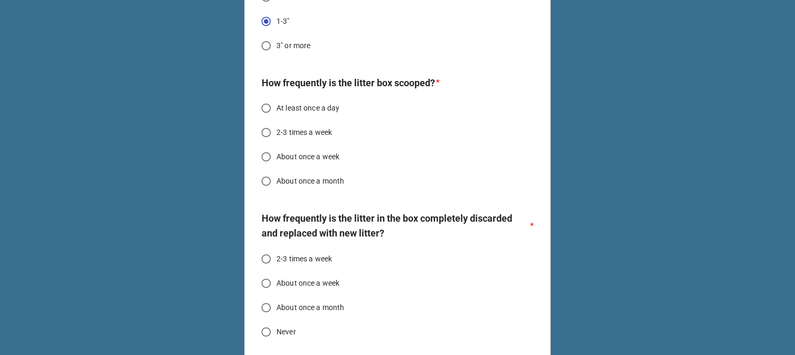
scroll to position [2431, 0]
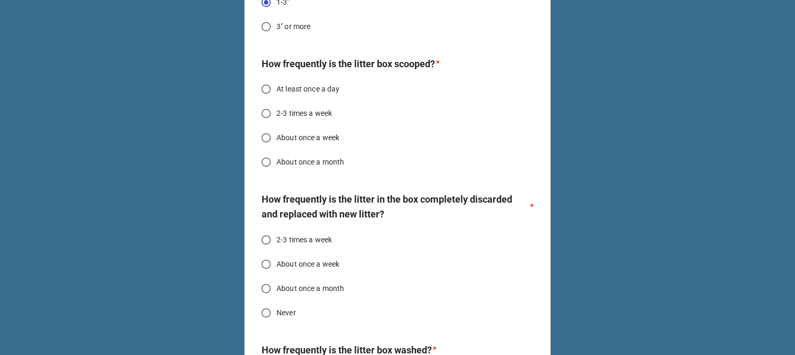
click at [297, 95] on span "At least once a day" at bounding box center [307, 88] width 63 height 11
click at [276, 99] on input "At least once a day" at bounding box center [266, 89] width 21 height 21
radio input "true"
type textarea "x"
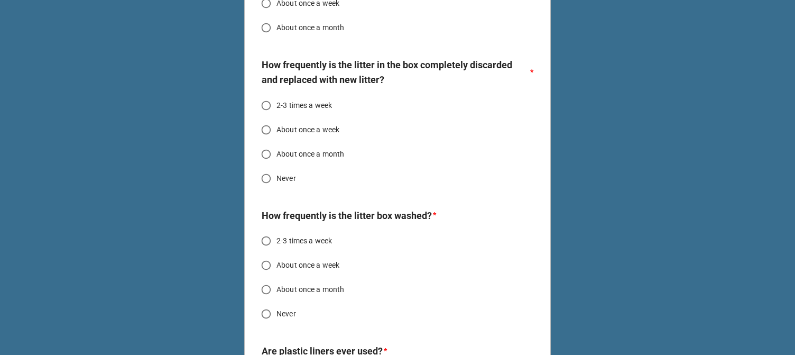
scroll to position [2589, 0]
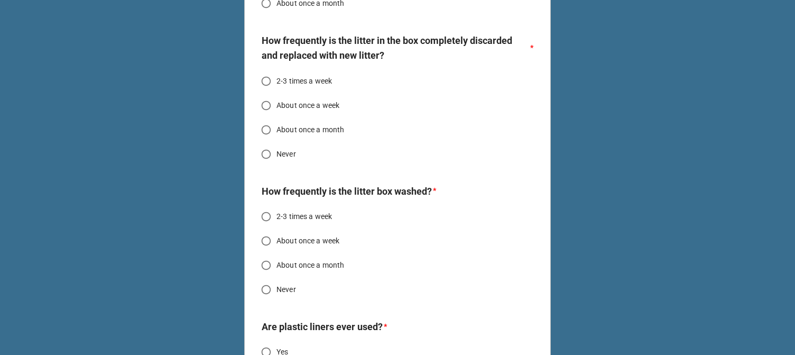
click at [311, 135] on span "About once a month" at bounding box center [310, 129] width 68 height 11
click at [276, 140] on input "About once a month" at bounding box center [266, 129] width 21 height 21
radio input "true"
type textarea "x"
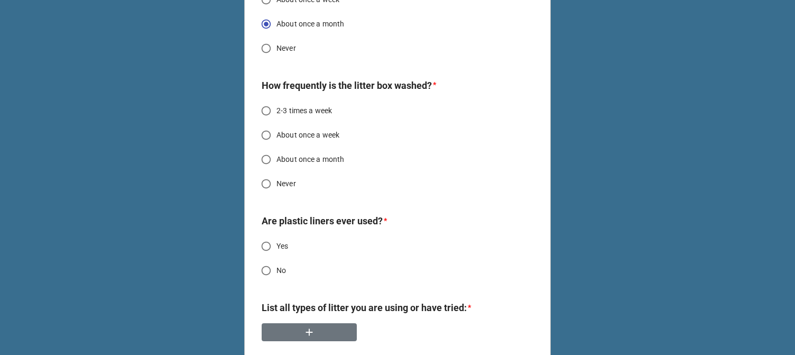
scroll to position [2748, 0]
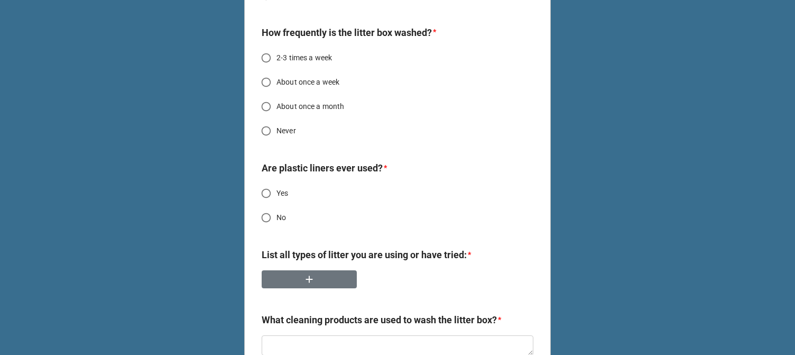
click at [307, 112] on span "About once a month" at bounding box center [310, 106] width 68 height 11
click at [276, 117] on input "About once a month" at bounding box center [266, 106] width 21 height 21
radio input "true"
type textarea "x"
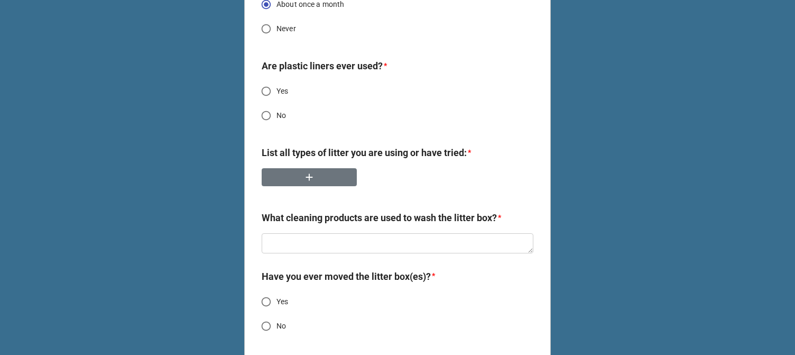
scroll to position [2853, 0]
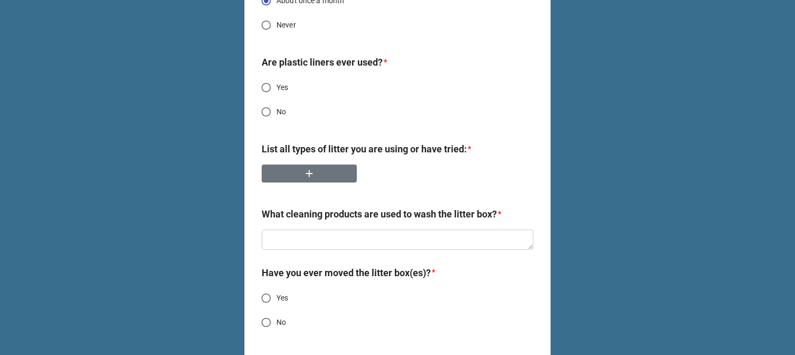
click at [276, 117] on span "No" at bounding box center [281, 111] width 10 height 11
click at [275, 122] on input "No" at bounding box center [266, 111] width 21 height 21
radio input "true"
type textarea "x"
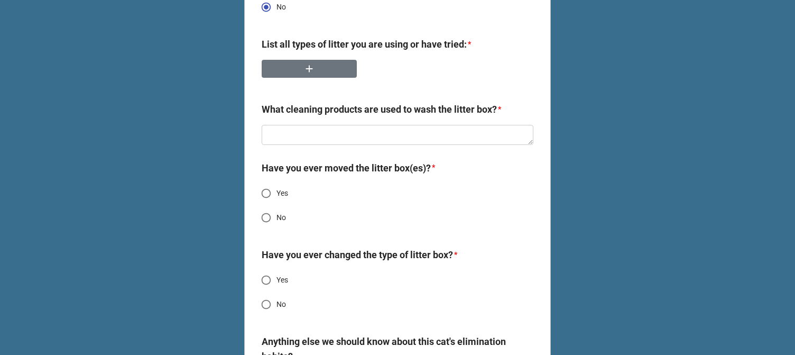
scroll to position [2959, 0]
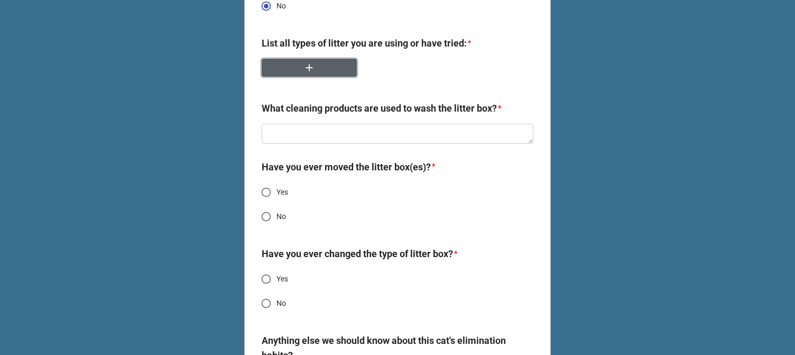
click at [315, 77] on button "button" at bounding box center [309, 68] width 95 height 18
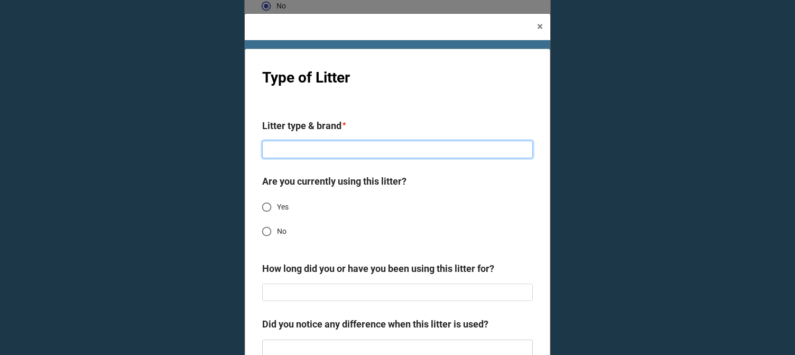
click at [407, 146] on input at bounding box center [397, 150] width 271 height 18
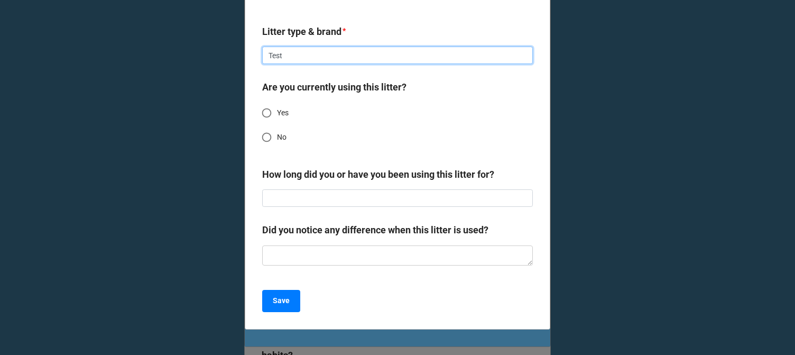
scroll to position [152, 0]
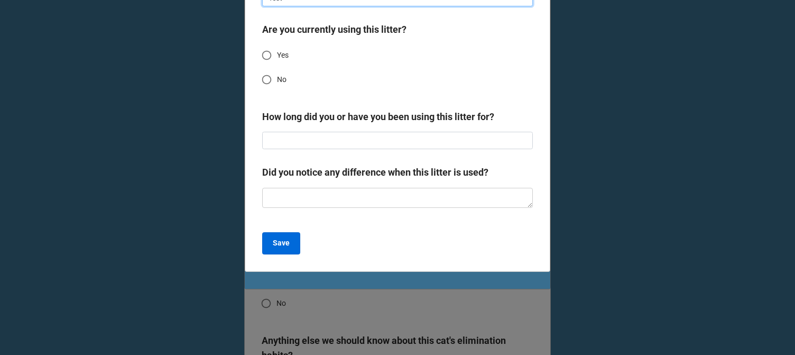
type input "Test"
click at [273, 241] on b "Save" at bounding box center [281, 242] width 17 height 11
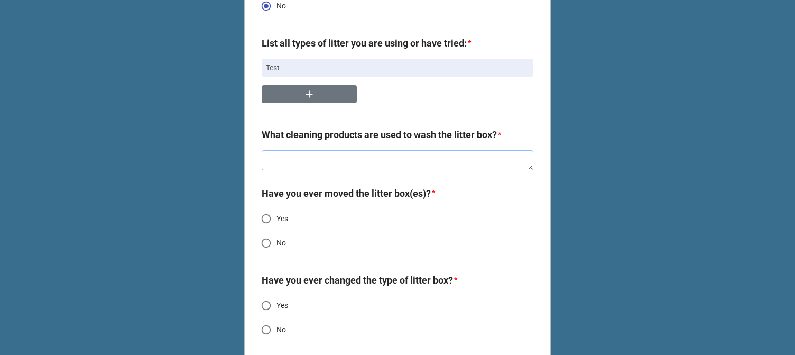
click at [351, 170] on textarea at bounding box center [398, 160] width 272 height 20
type textarea "x"
type textarea "T"
type textarea "x"
type textarea "Te"
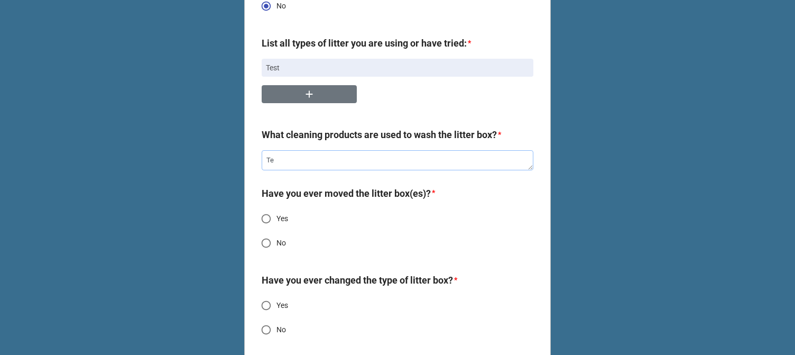
type textarea "x"
type textarea "Tes"
type textarea "x"
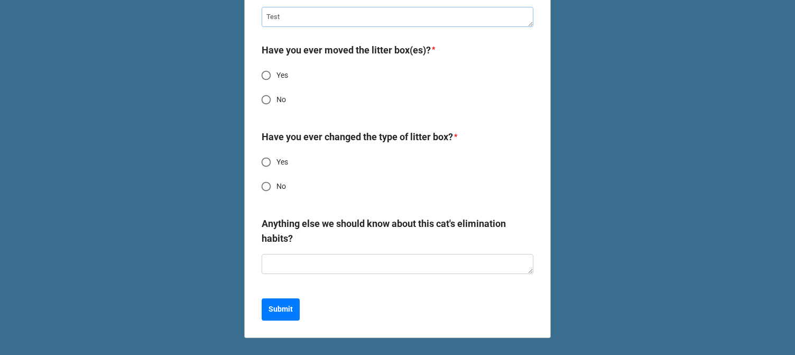
type textarea "Test"
click at [276, 100] on span "No" at bounding box center [281, 99] width 10 height 11
click at [274, 100] on input "No" at bounding box center [266, 99] width 21 height 21
radio input "true"
type textarea "x"
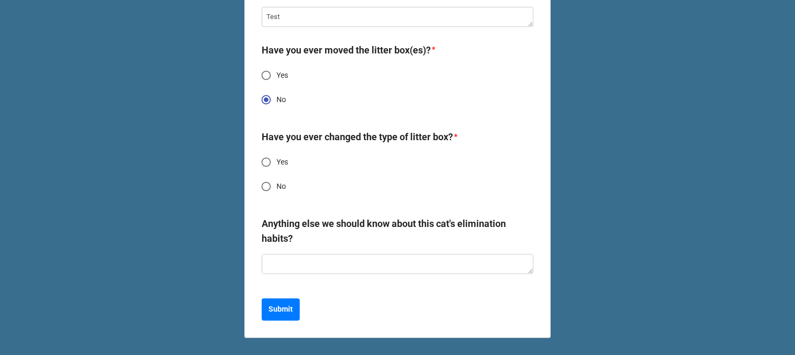
click at [266, 190] on input "No" at bounding box center [266, 186] width 21 height 21
radio input "true"
type textarea "x"
click at [291, 308] on button "Submit" at bounding box center [281, 309] width 38 height 22
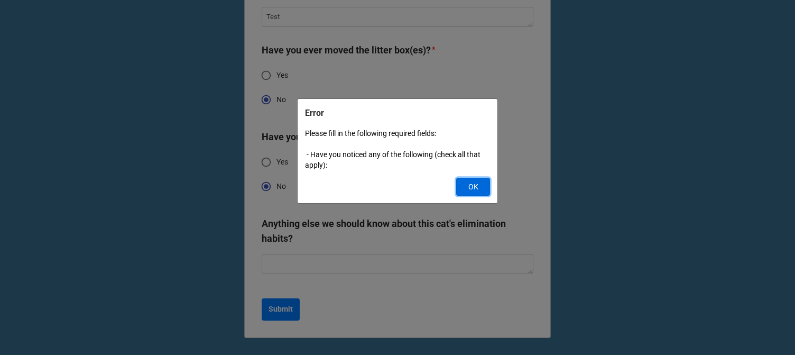
click at [467, 189] on button "OK" at bounding box center [473, 187] width 34 height 18
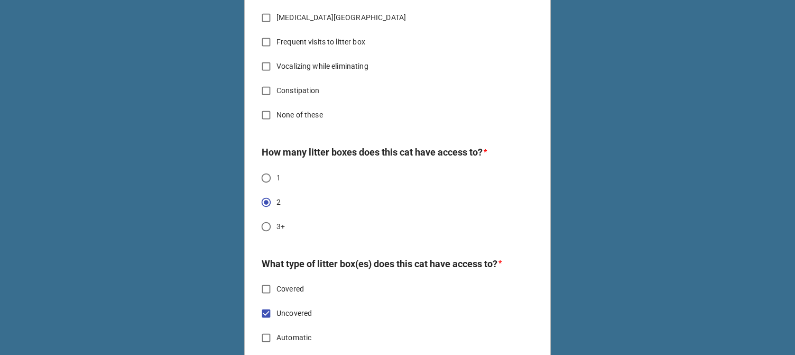
scroll to position [1691, 0]
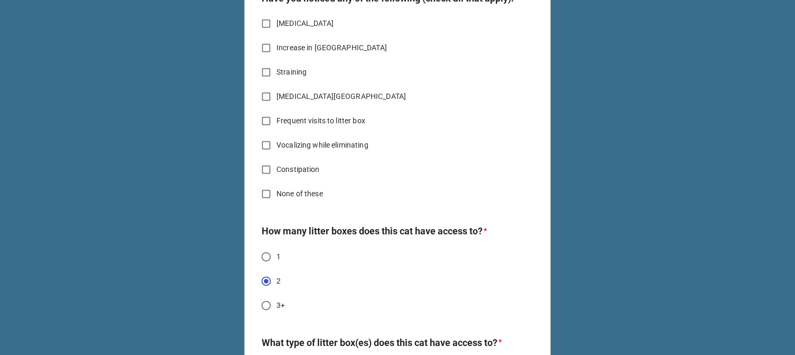
click at [305, 199] on span "None of these" at bounding box center [299, 193] width 47 height 11
click at [276, 204] on input "None of these" at bounding box center [266, 193] width 21 height 21
checkbox input "true"
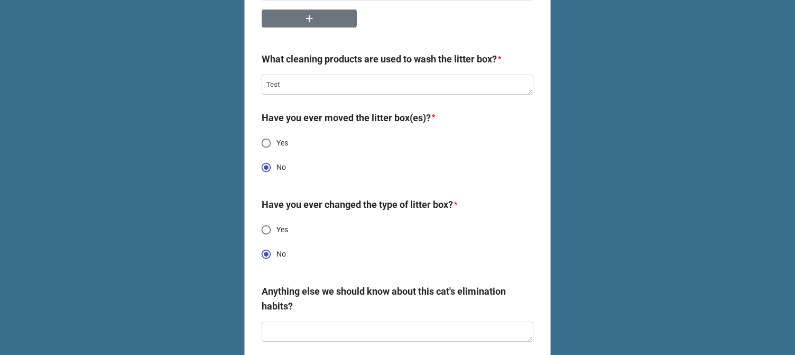
scroll to position [3118, 0]
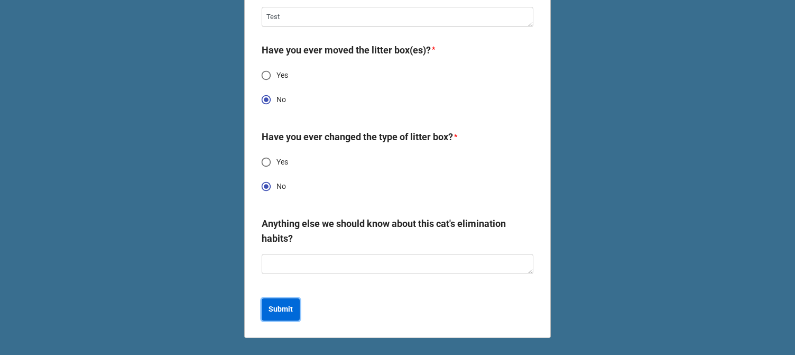
click at [278, 306] on b "Submit" at bounding box center [280, 308] width 24 height 11
type textarea "x"
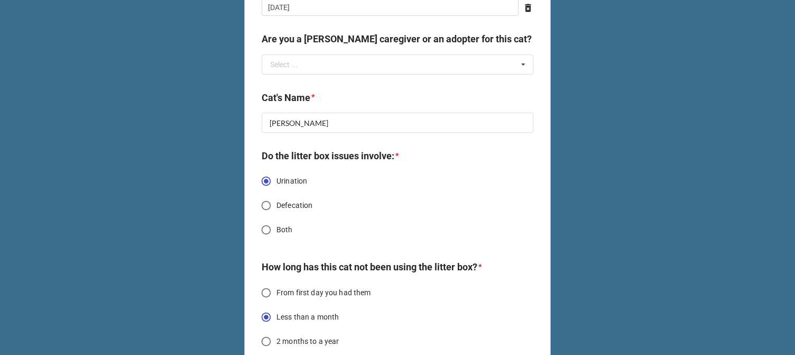
scroll to position [159, 0]
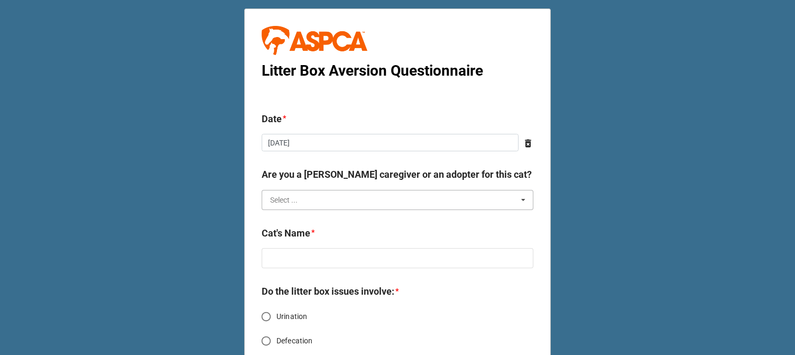
click at [356, 199] on input "text" at bounding box center [398, 199] width 271 height 19
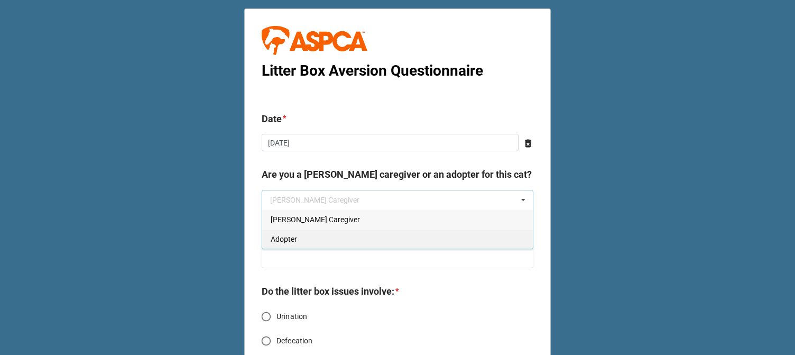
click at [329, 235] on div "Adopter" at bounding box center [397, 239] width 271 height 20
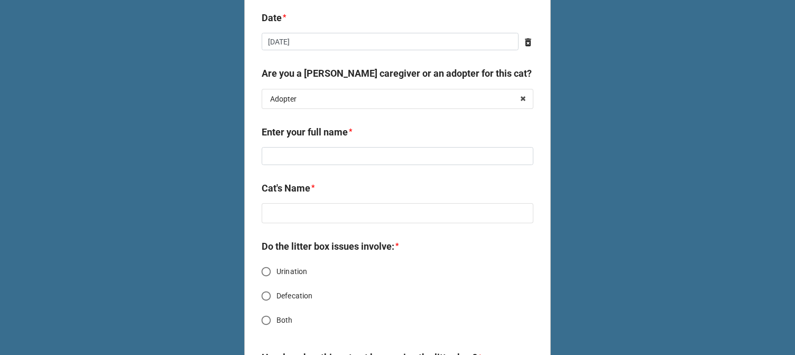
scroll to position [106, 0]
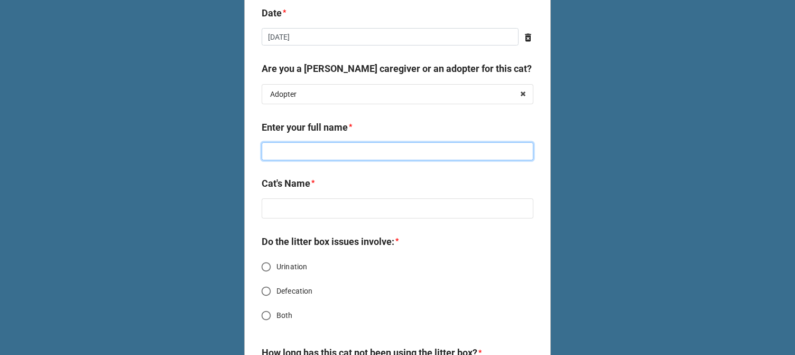
click at [311, 147] on input at bounding box center [398, 151] width 272 height 18
type input "[PERSON_NAME]"
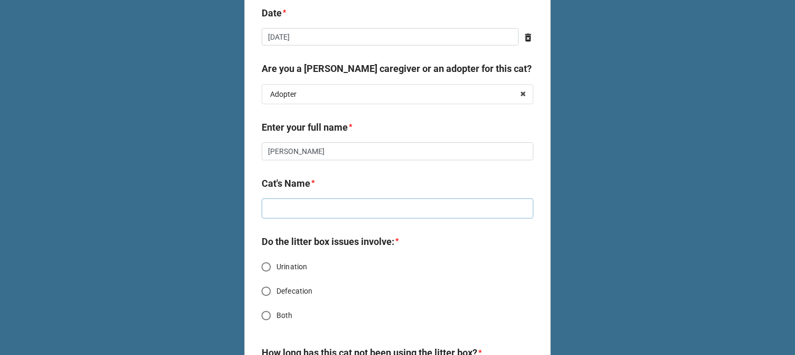
click at [323, 212] on input "text" at bounding box center [398, 208] width 272 height 20
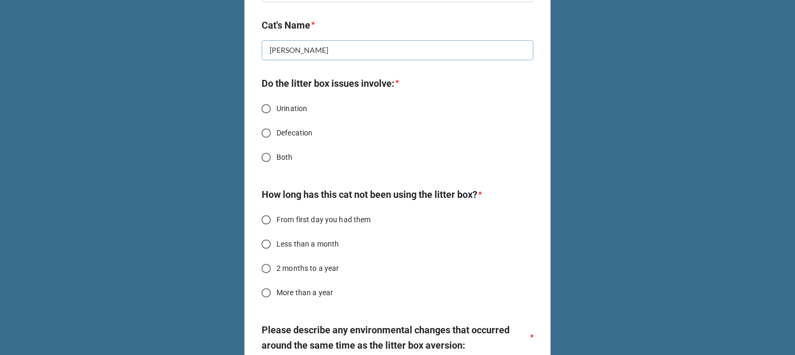
scroll to position [264, 0]
type input "[PERSON_NAME]"
click at [259, 106] on input "Urination" at bounding box center [266, 108] width 21 height 21
radio input "true"
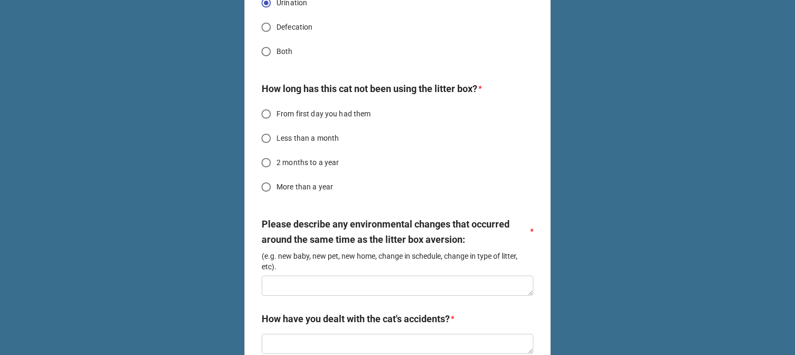
scroll to position [370, 0]
click at [267, 139] on input "Less than a month" at bounding box center [266, 137] width 21 height 21
radio input "true"
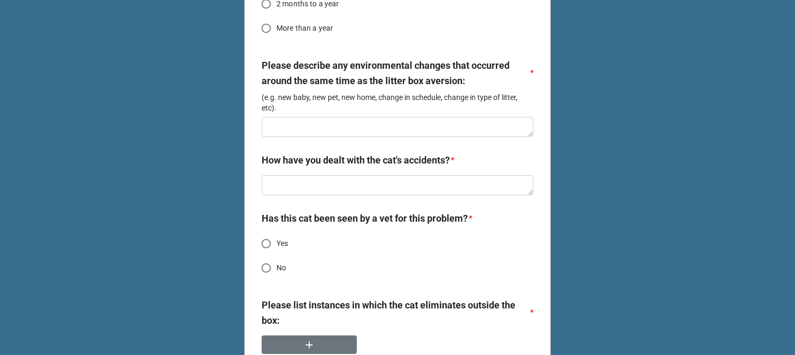
scroll to position [528, 0]
click at [308, 126] on textarea at bounding box center [398, 126] width 272 height 20
type textarea "x"
type textarea "T"
type textarea "x"
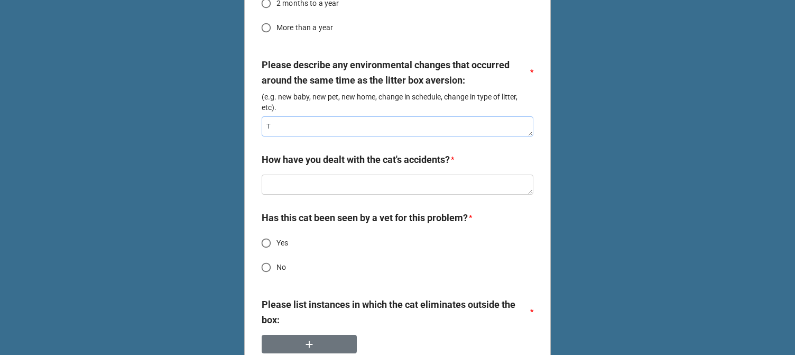
type textarea "Te"
type textarea "x"
type textarea "Test"
type textarea "x"
type textarea "Test"
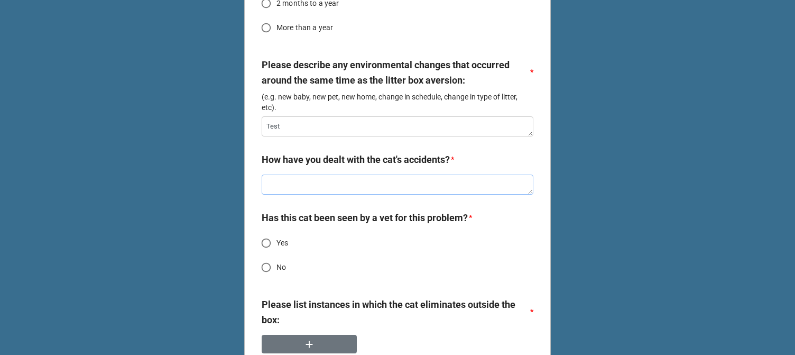
type textarea "x"
type textarea "T"
type textarea "x"
type textarea "Te"
type textarea "x"
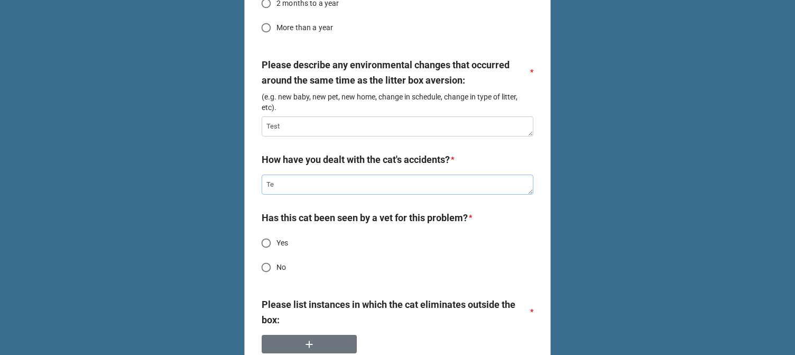
type textarea "Tes"
type textarea "x"
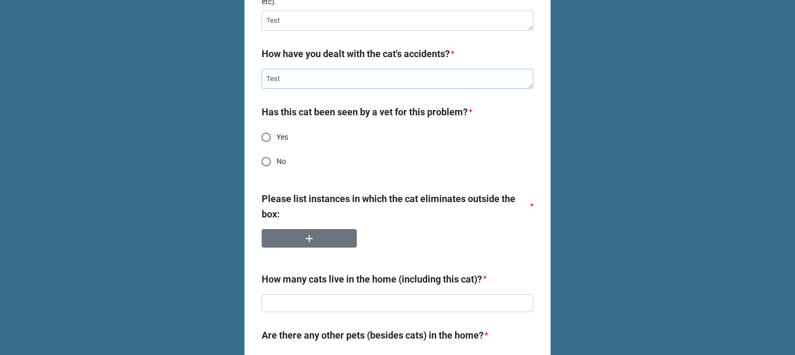
type textarea "Test"
click at [281, 162] on span "No" at bounding box center [281, 161] width 10 height 11
click at [276, 162] on input "No" at bounding box center [266, 161] width 21 height 21
radio input "true"
type textarea "x"
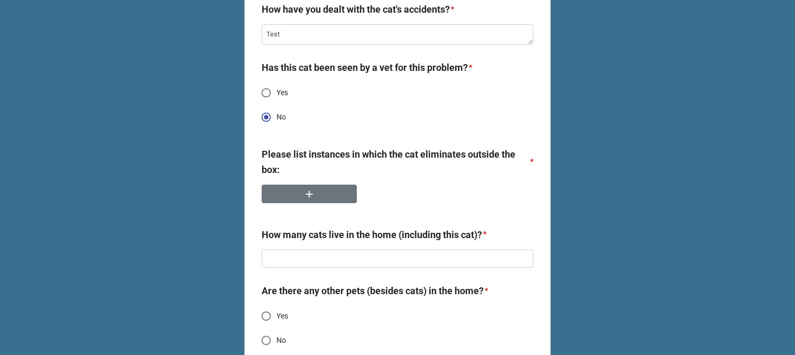
scroll to position [740, 0]
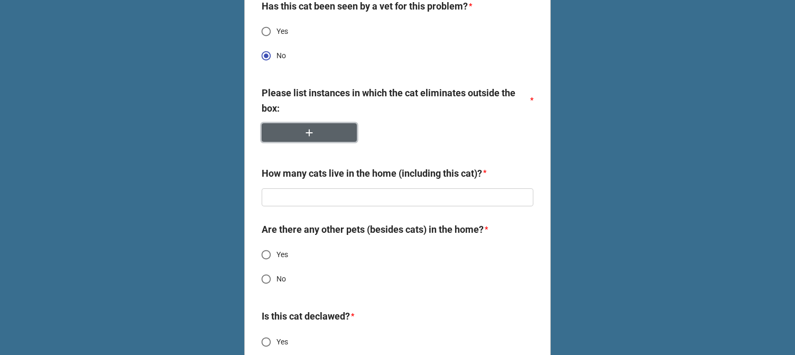
click at [304, 135] on icon "button" at bounding box center [309, 133] width 12 height 12
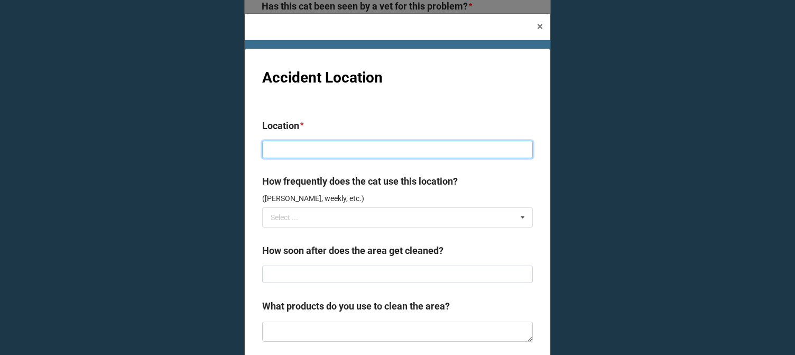
click at [349, 146] on input at bounding box center [397, 150] width 271 height 18
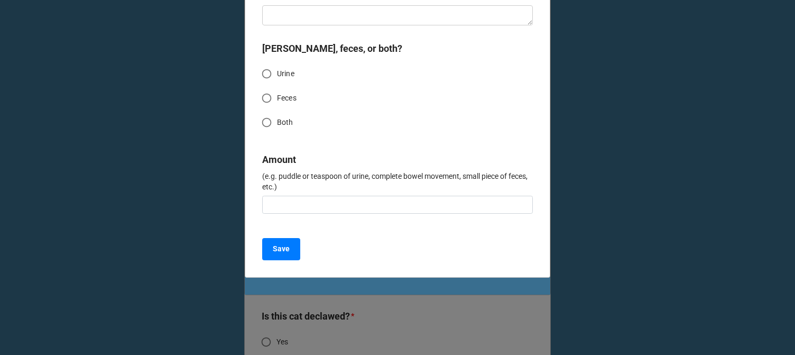
scroll to position [317, 0]
type input "Test"
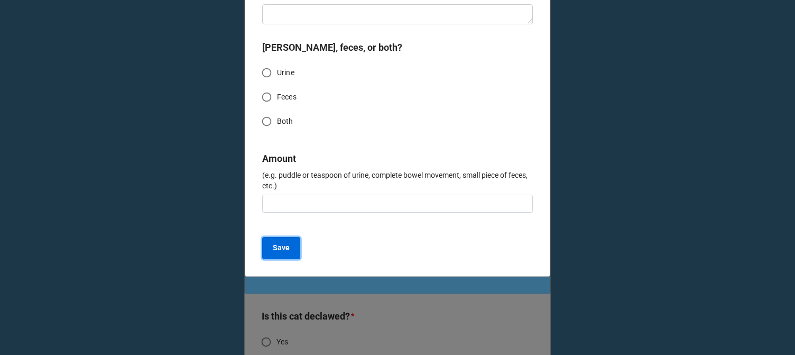
click at [275, 247] on b "Save" at bounding box center [281, 247] width 17 height 11
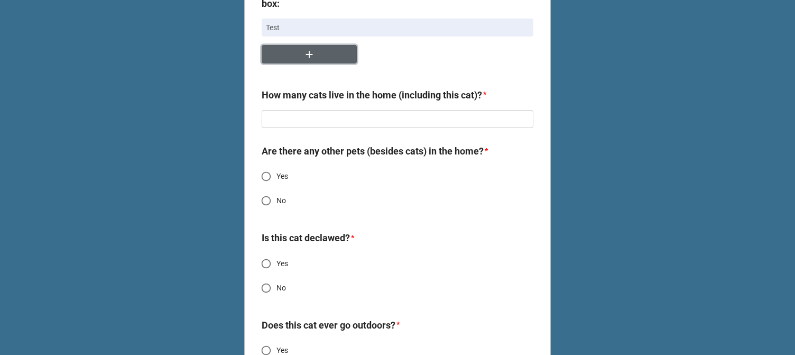
scroll to position [845, 0]
click at [310, 116] on input "text" at bounding box center [398, 118] width 272 height 18
type textarea "x"
type input "2"
click at [310, 116] on input "text" at bounding box center [398, 118] width 272 height 18
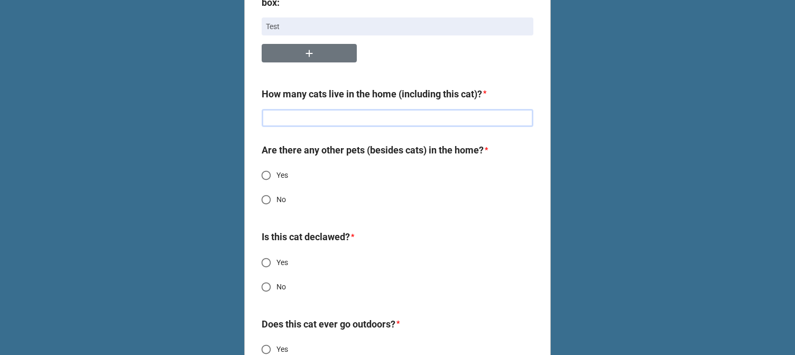
type textarea "x"
type input "1"
click at [310, 116] on input "text" at bounding box center [398, 118] width 272 height 18
type textarea "x"
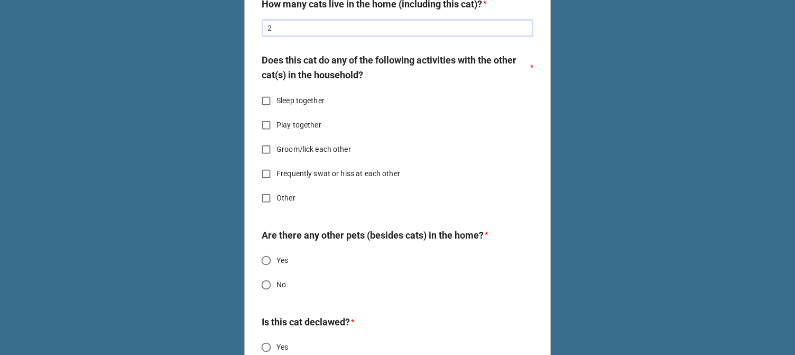
scroll to position [951, 0]
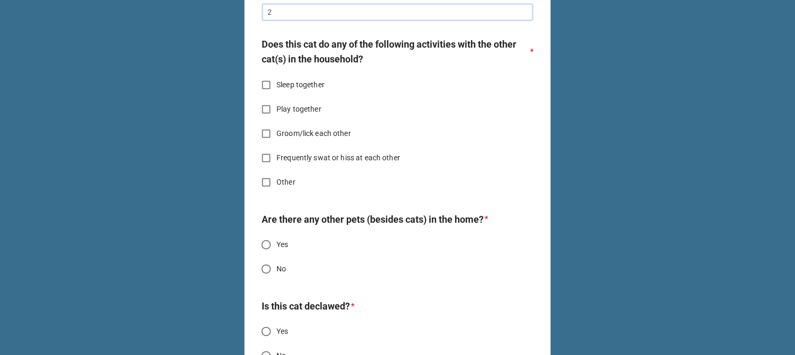
type input "2"
click at [287, 88] on span "Sleep together" at bounding box center [300, 84] width 48 height 11
click at [276, 88] on input "Sleep together" at bounding box center [266, 85] width 21 height 21
checkbox input "true"
type textarea "x"
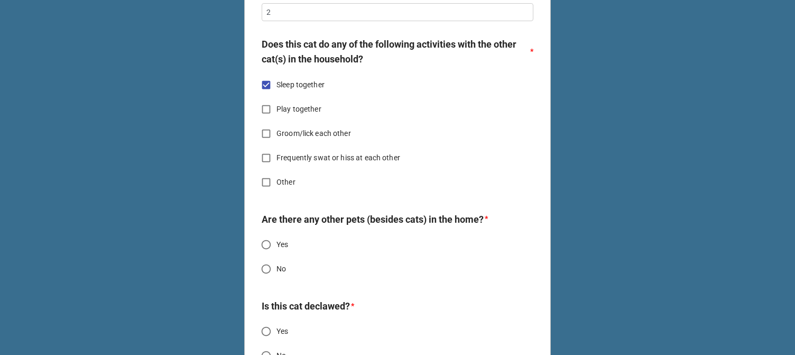
click at [287, 110] on span "Play together" at bounding box center [298, 109] width 45 height 11
click at [276, 110] on input "Play together" at bounding box center [266, 109] width 21 height 21
checkbox input "true"
type textarea "x"
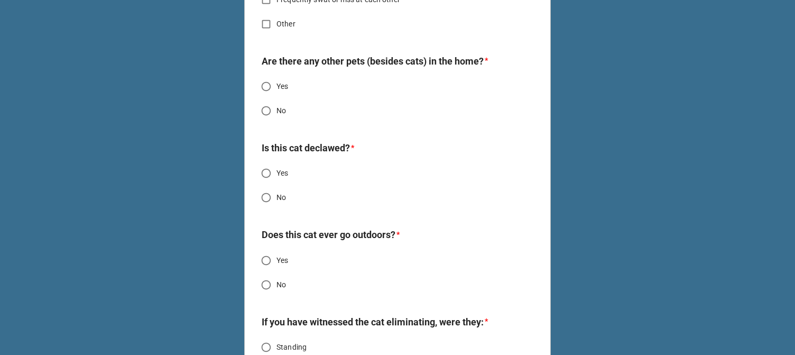
scroll to position [1110, 0]
click at [276, 106] on span "No" at bounding box center [281, 110] width 10 height 11
click at [275, 106] on input "No" at bounding box center [266, 110] width 21 height 21
radio input "true"
type textarea "x"
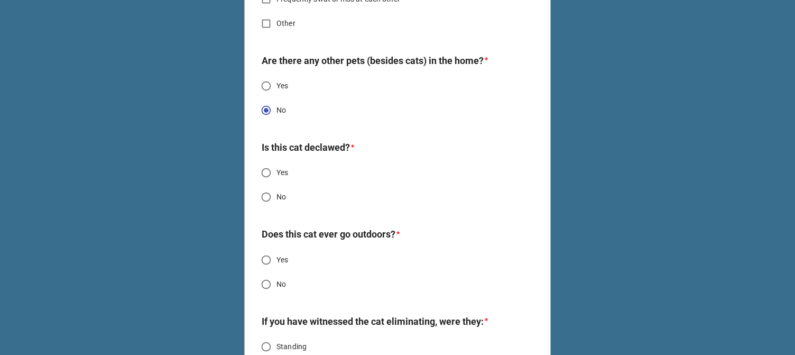
click at [278, 197] on span "No" at bounding box center [281, 196] width 10 height 11
click at [276, 197] on input "No" at bounding box center [266, 197] width 21 height 21
radio input "true"
type textarea "x"
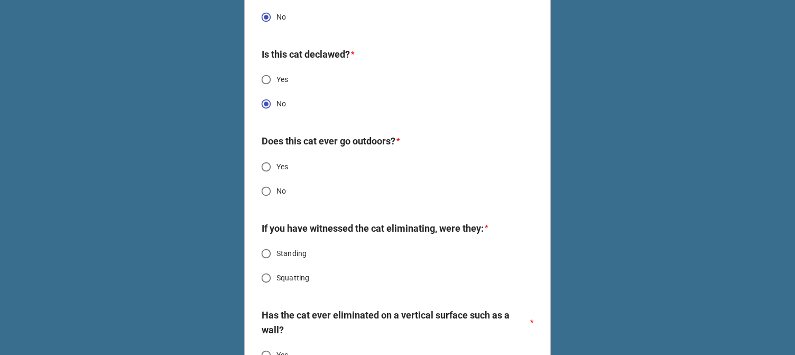
scroll to position [1321, 0]
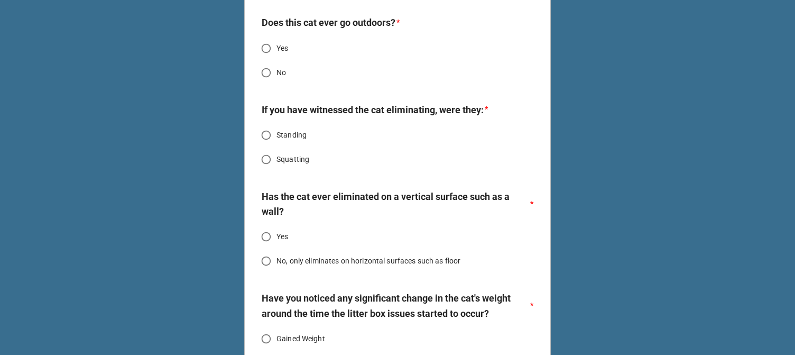
click at [269, 76] on input "No" at bounding box center [266, 72] width 21 height 21
radio input "true"
type textarea "x"
click at [273, 137] on input "Standing" at bounding box center [266, 135] width 21 height 21
radio input "true"
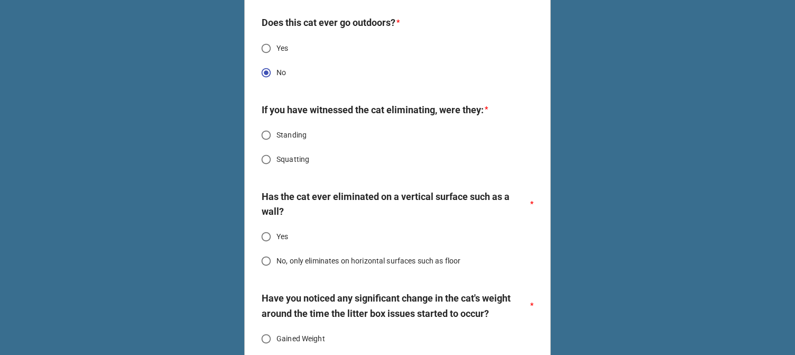
type textarea "x"
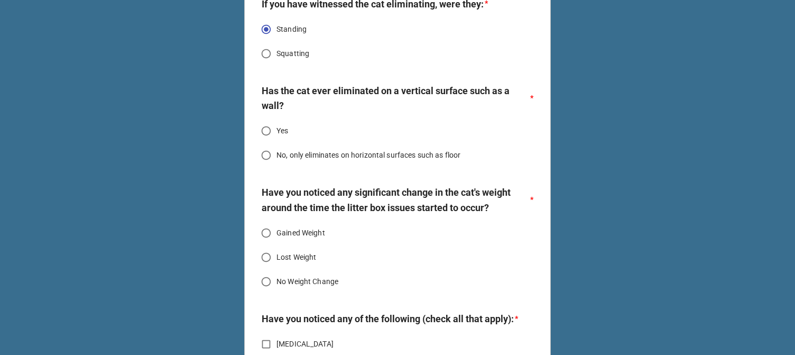
click at [273, 157] on input "No, only eliminates on horizontal surfaces such as floor" at bounding box center [266, 155] width 21 height 21
radio input "true"
type textarea "x"
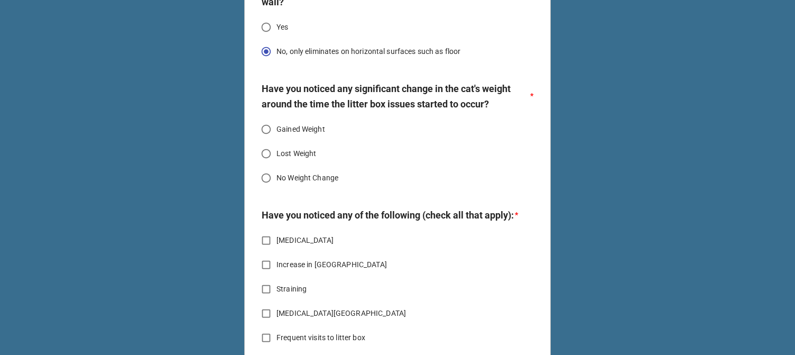
scroll to position [1532, 0]
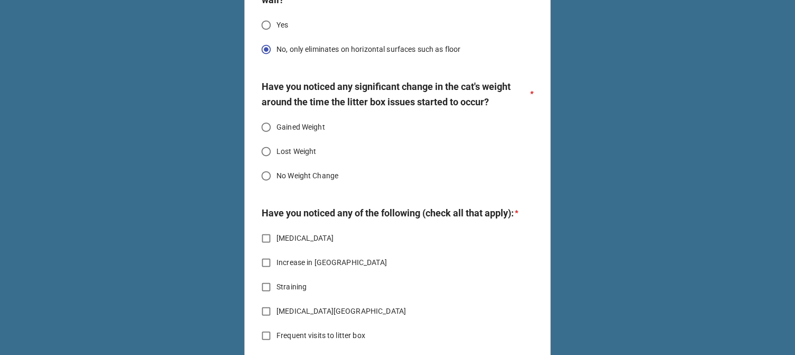
click at [279, 173] on span "No Weight Change" at bounding box center [307, 175] width 62 height 11
click at [276, 173] on input "No Weight Change" at bounding box center [266, 175] width 21 height 21
radio input "true"
type textarea "x"
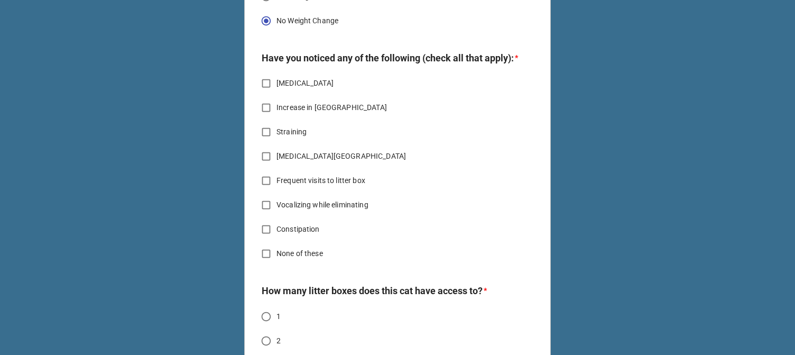
scroll to position [1691, 0]
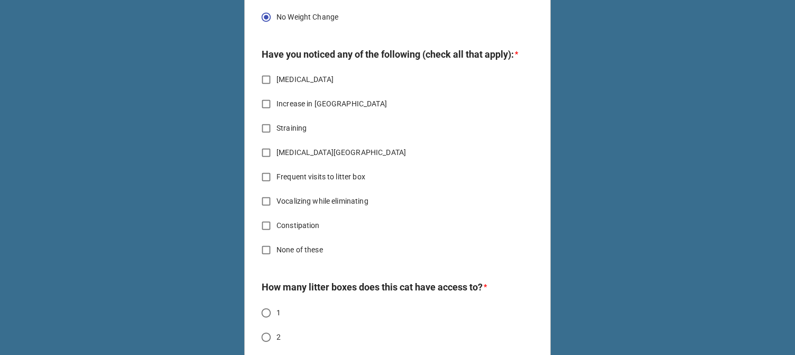
click at [281, 255] on span "None of these" at bounding box center [299, 249] width 47 height 11
click at [276, 260] on input "None of these" at bounding box center [266, 249] width 21 height 21
checkbox input "true"
type textarea "x"
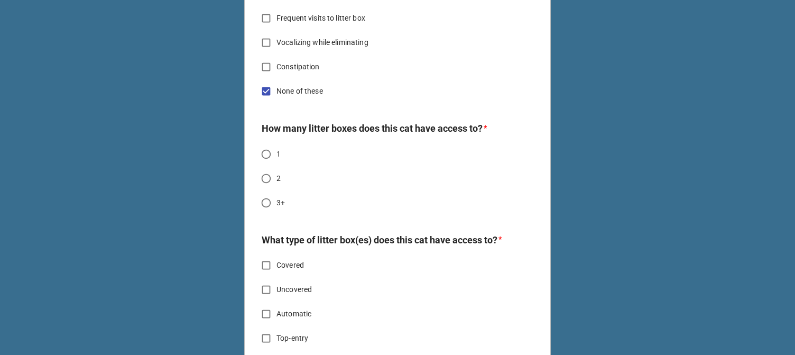
click at [267, 189] on input "2" at bounding box center [266, 178] width 21 height 21
radio input "true"
type textarea "x"
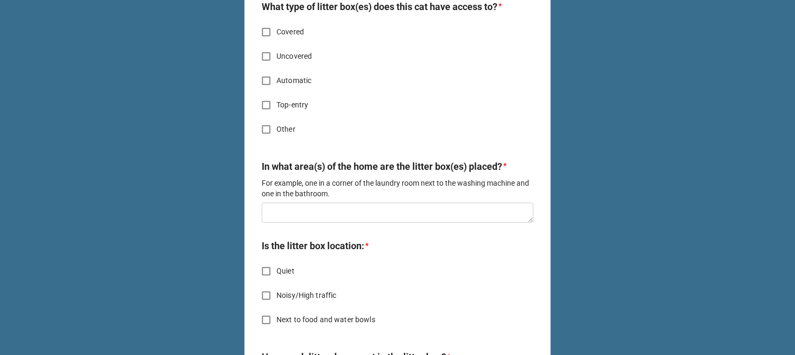
scroll to position [2114, 0]
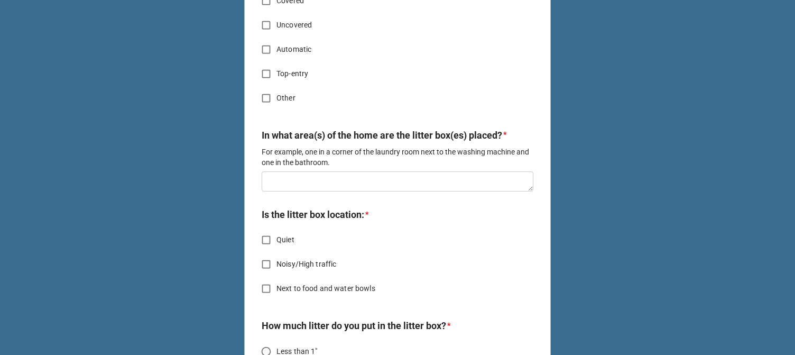
click at [303, 31] on span "Uncovered" at bounding box center [293, 25] width 35 height 11
click at [276, 35] on input "Uncovered" at bounding box center [266, 25] width 21 height 21
checkbox input "true"
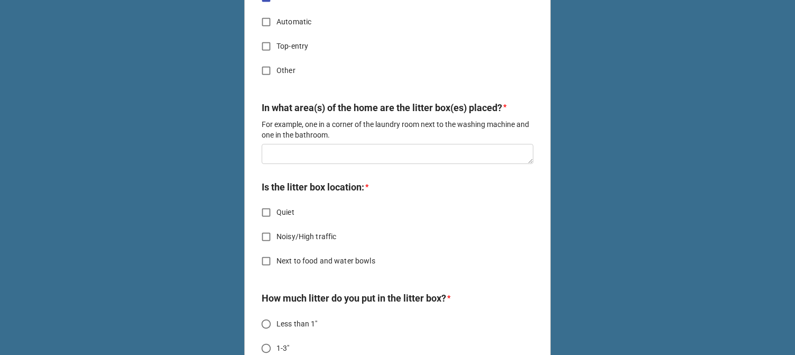
scroll to position [2166, 0]
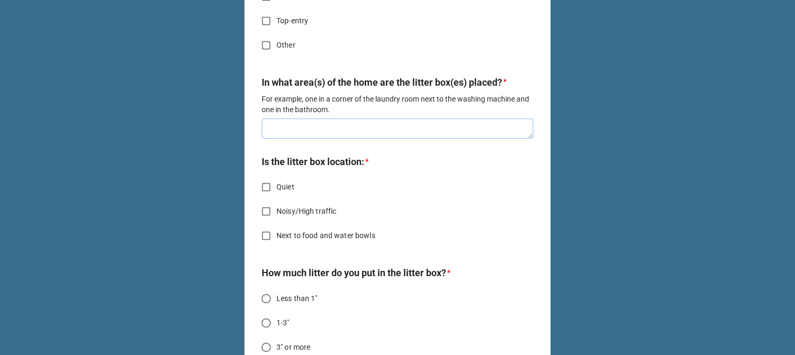
click at [309, 138] on textarea at bounding box center [398, 128] width 272 height 20
type textarea "x"
type textarea "T"
type textarea "x"
type textarea "Te"
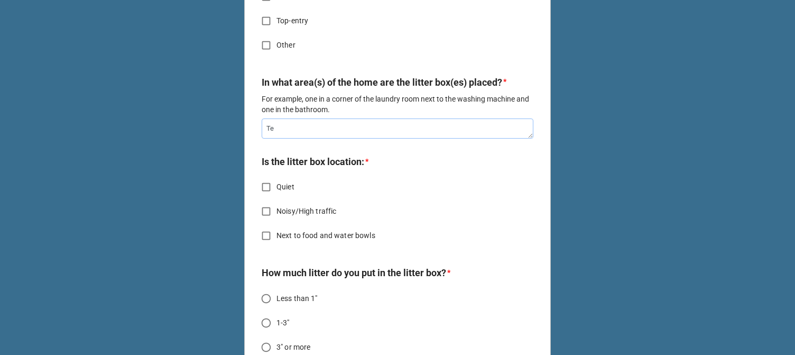
type textarea "x"
type textarea "Tes"
type textarea "x"
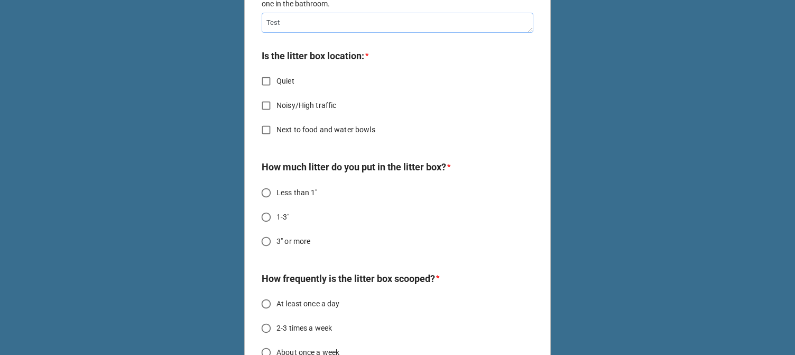
type textarea "Test"
click at [270, 91] on input "Quiet" at bounding box center [266, 81] width 21 height 21
checkbox input "true"
type textarea "x"
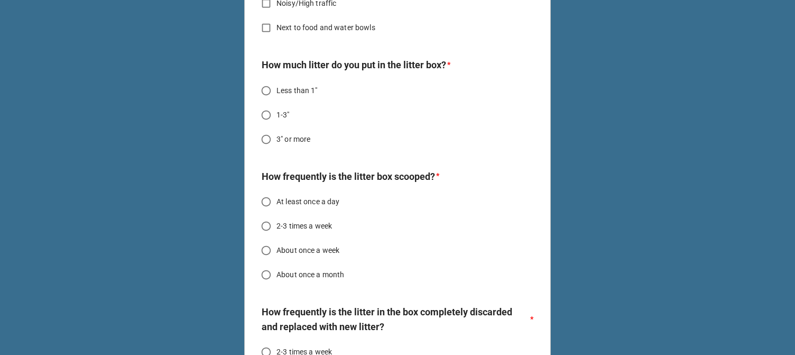
scroll to position [2378, 0]
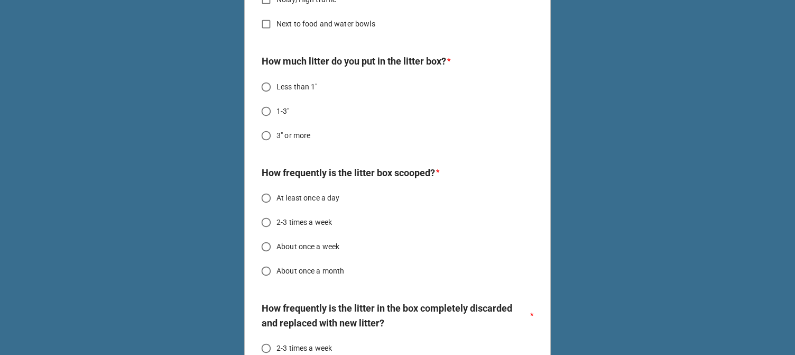
click at [276, 117] on span "1-3"" at bounding box center [282, 111] width 13 height 11
click at [276, 121] on input "1-3"" at bounding box center [266, 111] width 21 height 21
radio input "true"
type textarea "x"
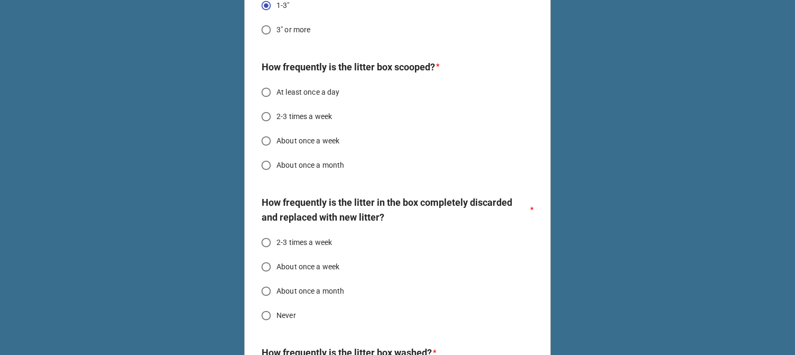
click at [290, 98] on span "At least once a day" at bounding box center [307, 92] width 63 height 11
click at [276, 103] on input "At least once a day" at bounding box center [266, 92] width 21 height 21
radio input "true"
type textarea "x"
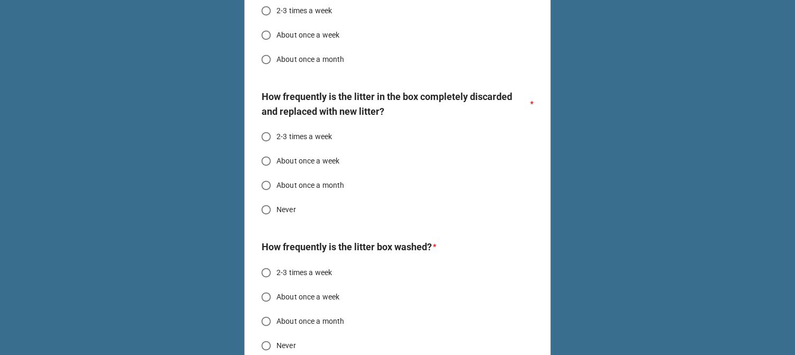
scroll to position [2642, 0]
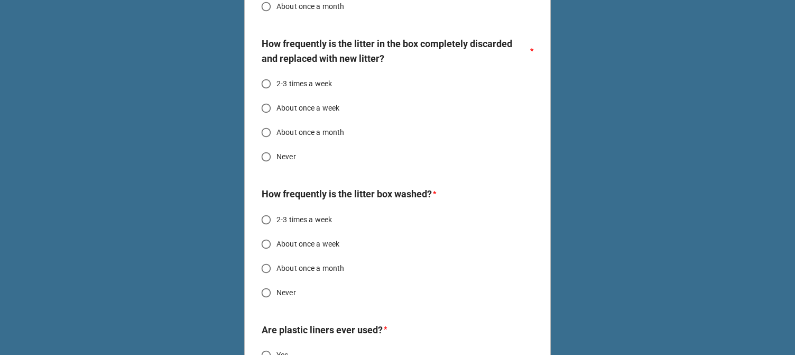
click at [288, 138] on span "About once a month" at bounding box center [310, 132] width 68 height 11
click at [276, 143] on input "About once a month" at bounding box center [266, 132] width 21 height 21
radio input "true"
type textarea "x"
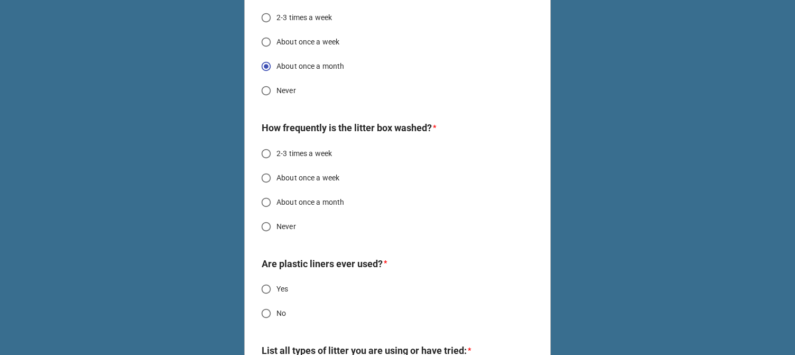
scroll to position [2906, 0]
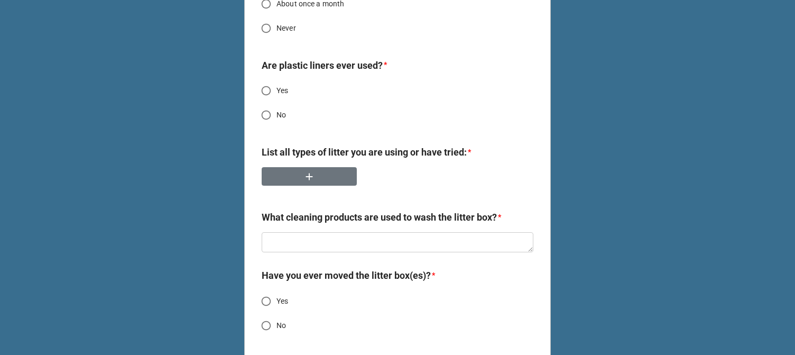
click at [315, 10] on span "About once a month" at bounding box center [310, 3] width 68 height 11
click at [276, 14] on input "About once a month" at bounding box center [266, 4] width 21 height 21
radio input "true"
type textarea "x"
click at [271, 125] on input "No" at bounding box center [266, 115] width 21 height 21
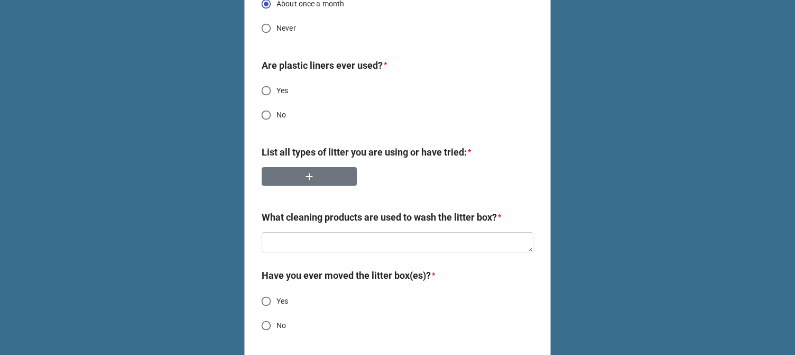
radio input "true"
type textarea "x"
click at [325, 185] on button "button" at bounding box center [309, 176] width 95 height 18
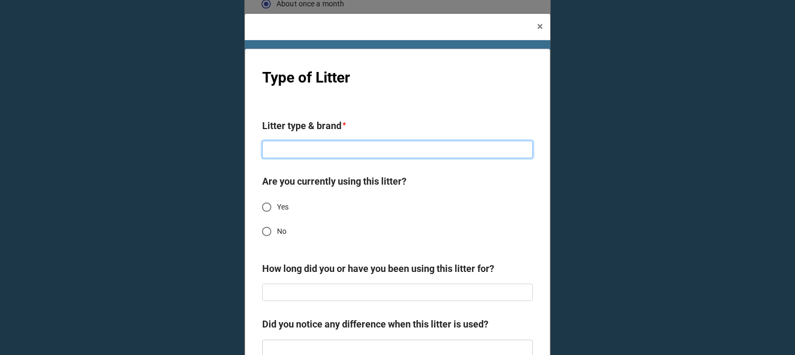
click at [390, 152] on input at bounding box center [397, 150] width 271 height 18
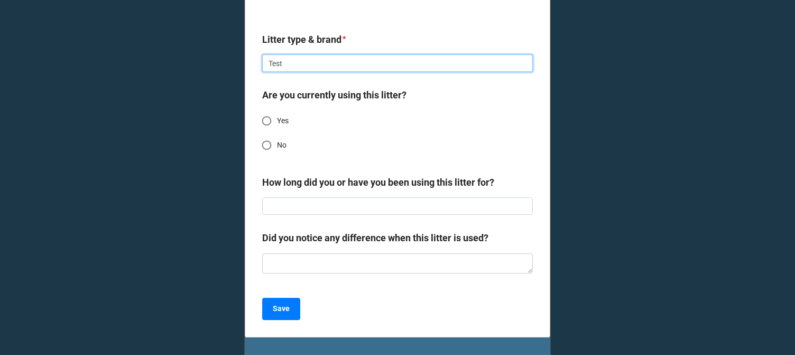
scroll to position [152, 0]
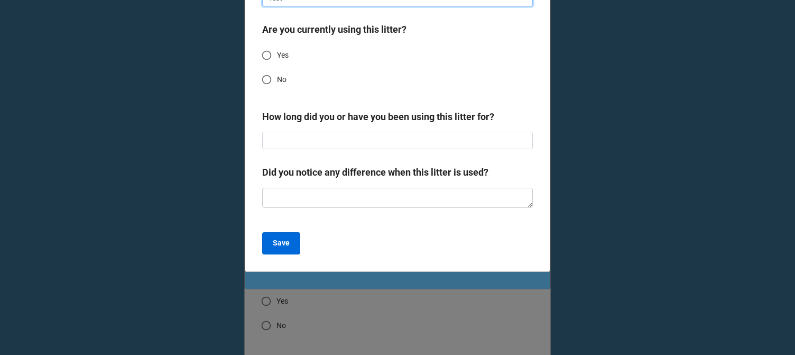
type input "Test"
click at [278, 242] on b "Save" at bounding box center [281, 242] width 17 height 11
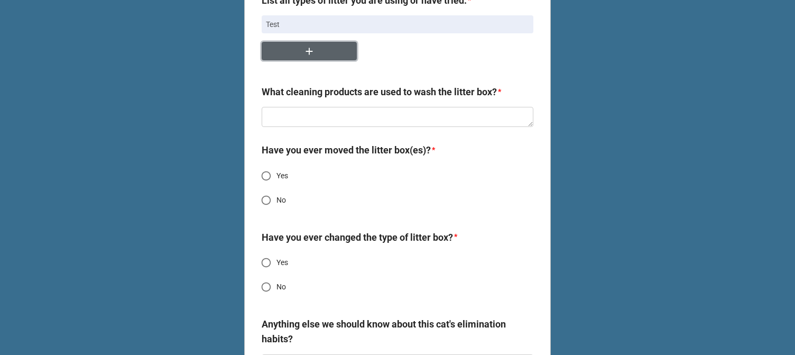
scroll to position [3065, 0]
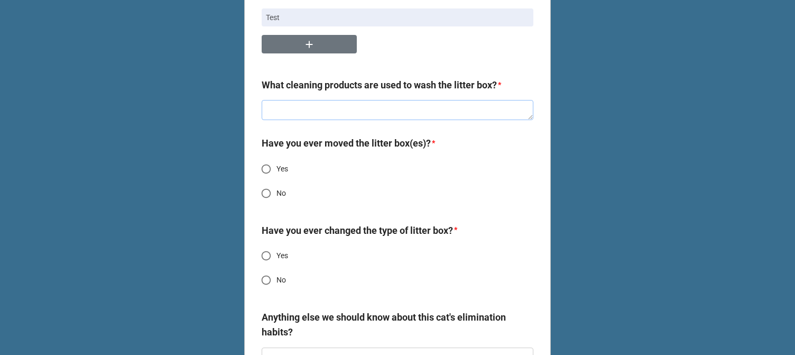
click at [337, 120] on textarea at bounding box center [398, 110] width 272 height 20
type textarea "x"
type textarea "T"
type textarea "x"
type textarea "Te"
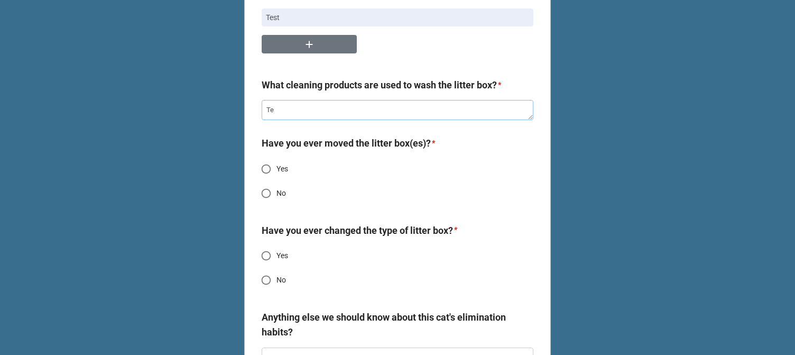
type textarea "x"
type textarea "Tes"
type textarea "x"
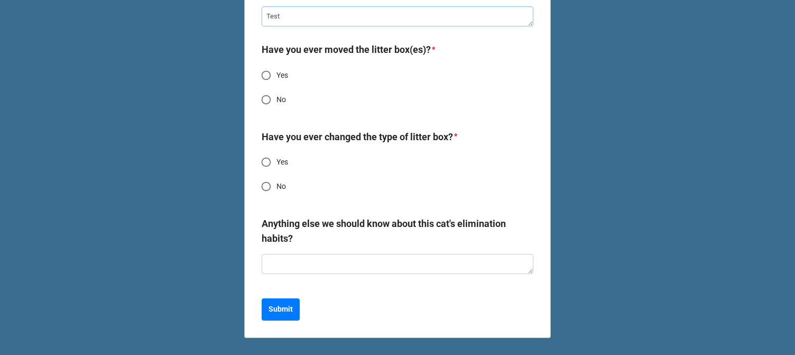
type textarea "Test"
click at [276, 105] on span "No" at bounding box center [281, 99] width 10 height 11
click at [276, 105] on input "No" at bounding box center [266, 99] width 21 height 21
radio input "true"
type textarea "x"
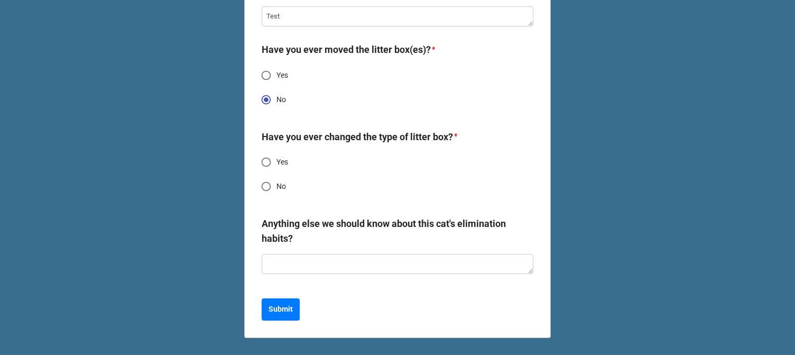
click at [272, 188] on input "No" at bounding box center [266, 186] width 21 height 21
radio input "true"
type textarea "x"
click at [287, 315] on button "Submit" at bounding box center [281, 309] width 38 height 22
